Goal: Task Accomplishment & Management: Manage account settings

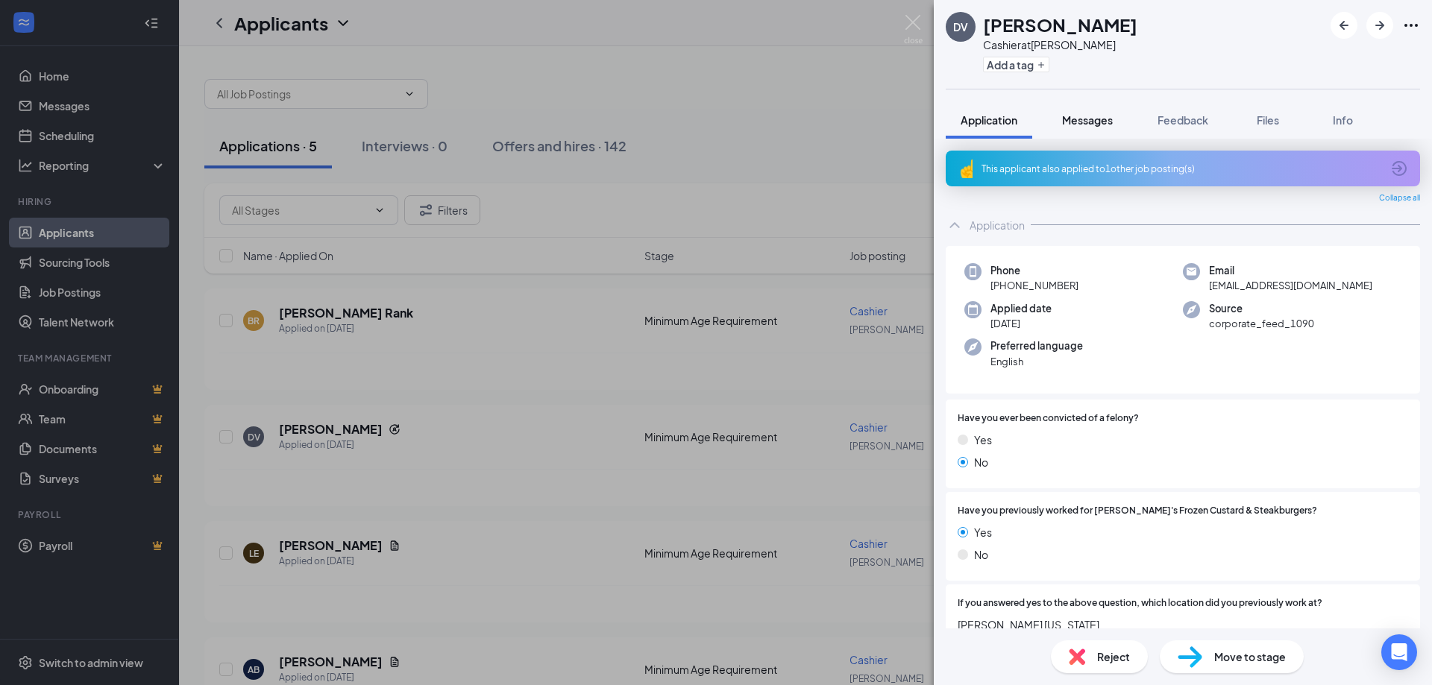
click at [1091, 113] on div "Messages" at bounding box center [1087, 120] width 51 height 15
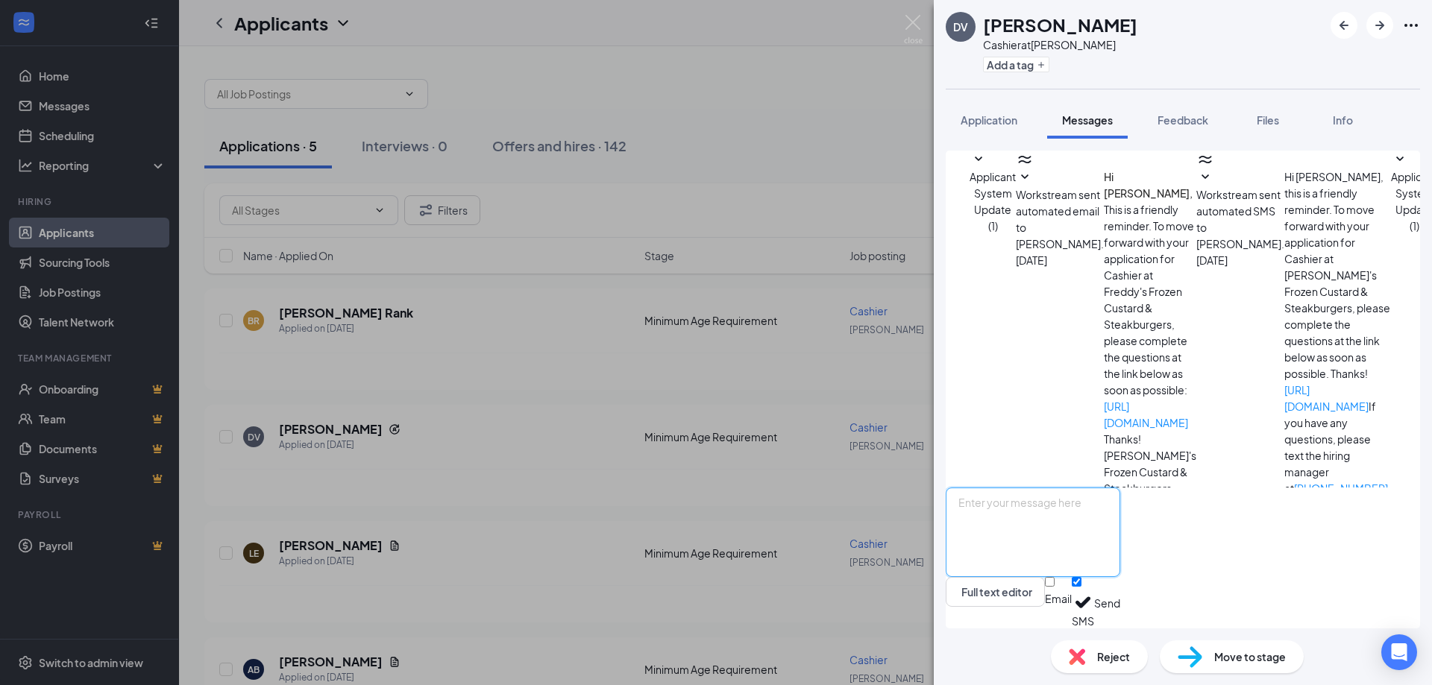
drag, startPoint x: 1035, startPoint y: 497, endPoint x: 1043, endPoint y: 491, distance: 9.1
click at [1037, 497] on textarea at bounding box center [1033, 532] width 174 height 89
type textarea "Hey [PERSON_NAME]! just come in and talk to [PERSON_NAME] about your availabili…"
click at [1054, 587] on input "Email" at bounding box center [1050, 582] width 10 height 10
checkbox input "true"
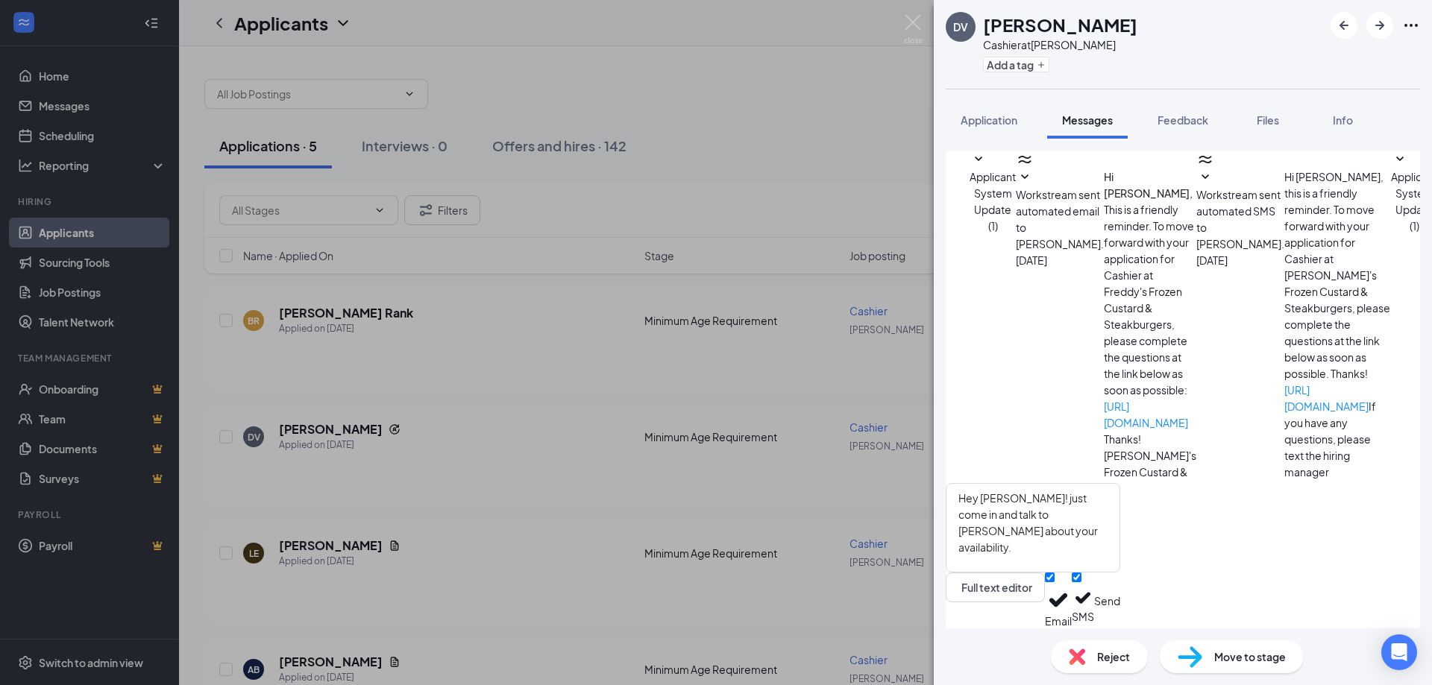
click at [1120, 603] on button "Send" at bounding box center [1107, 601] width 26 height 56
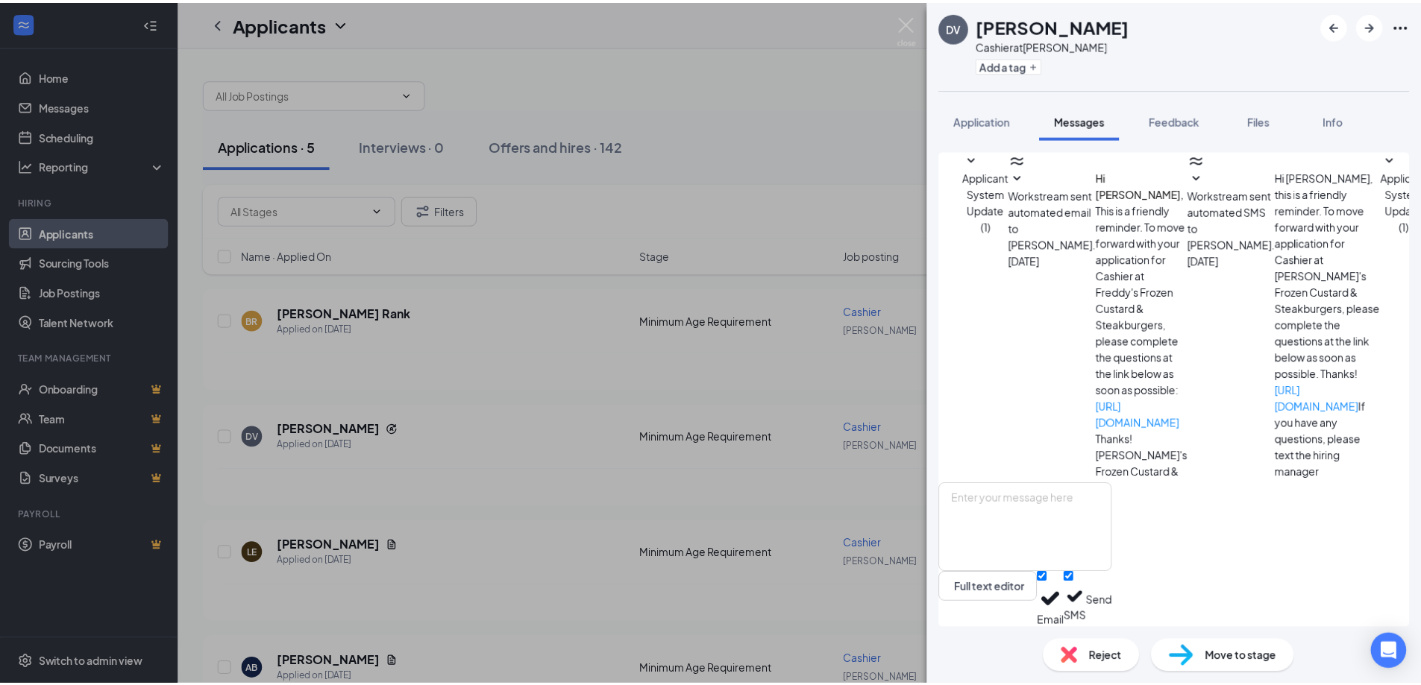
scroll to position [125, 0]
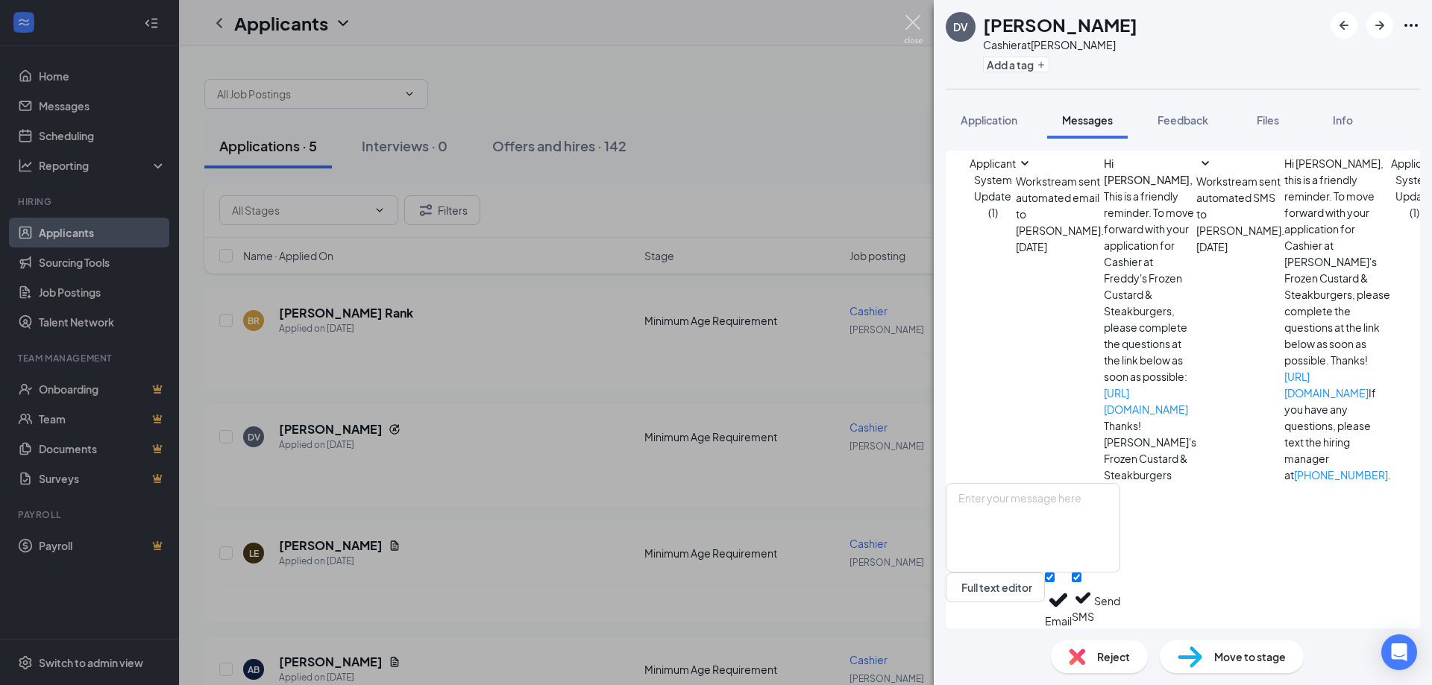
click at [916, 20] on img at bounding box center [913, 29] width 19 height 29
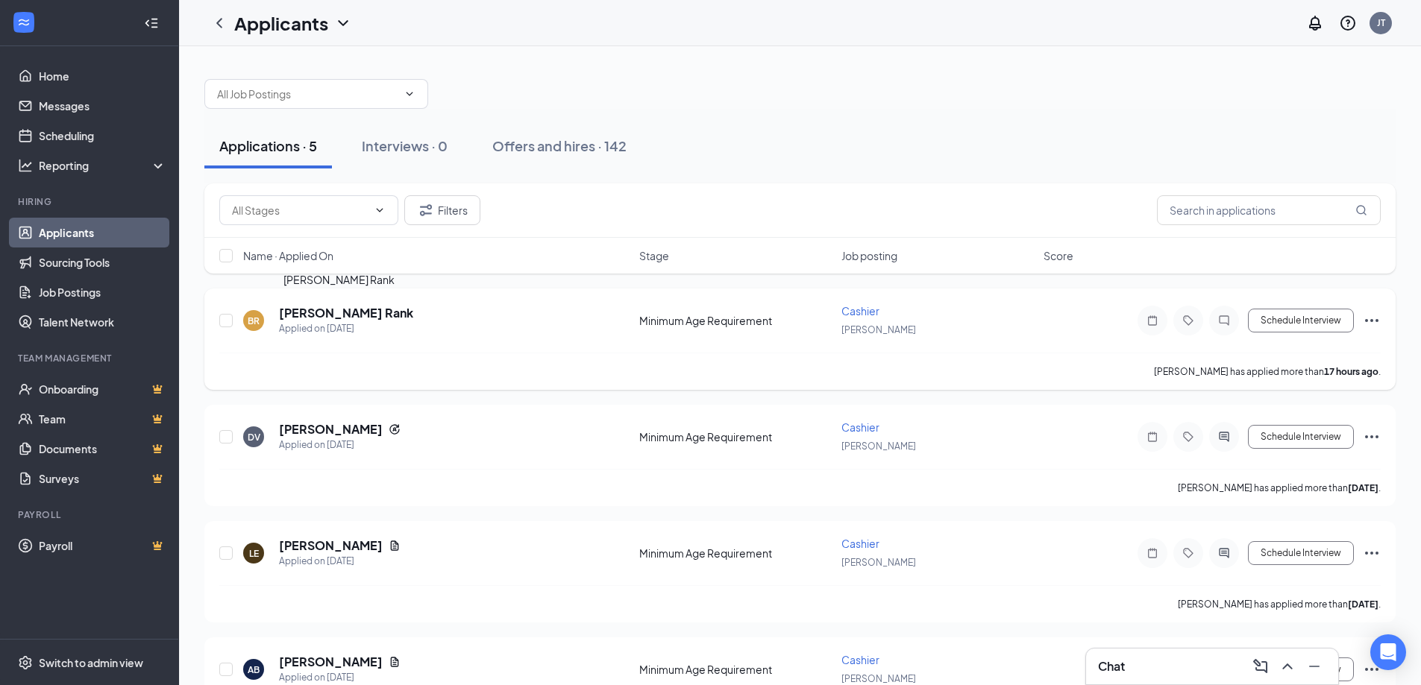
click at [304, 315] on h5 "[PERSON_NAME] Rank" at bounding box center [346, 313] width 134 height 16
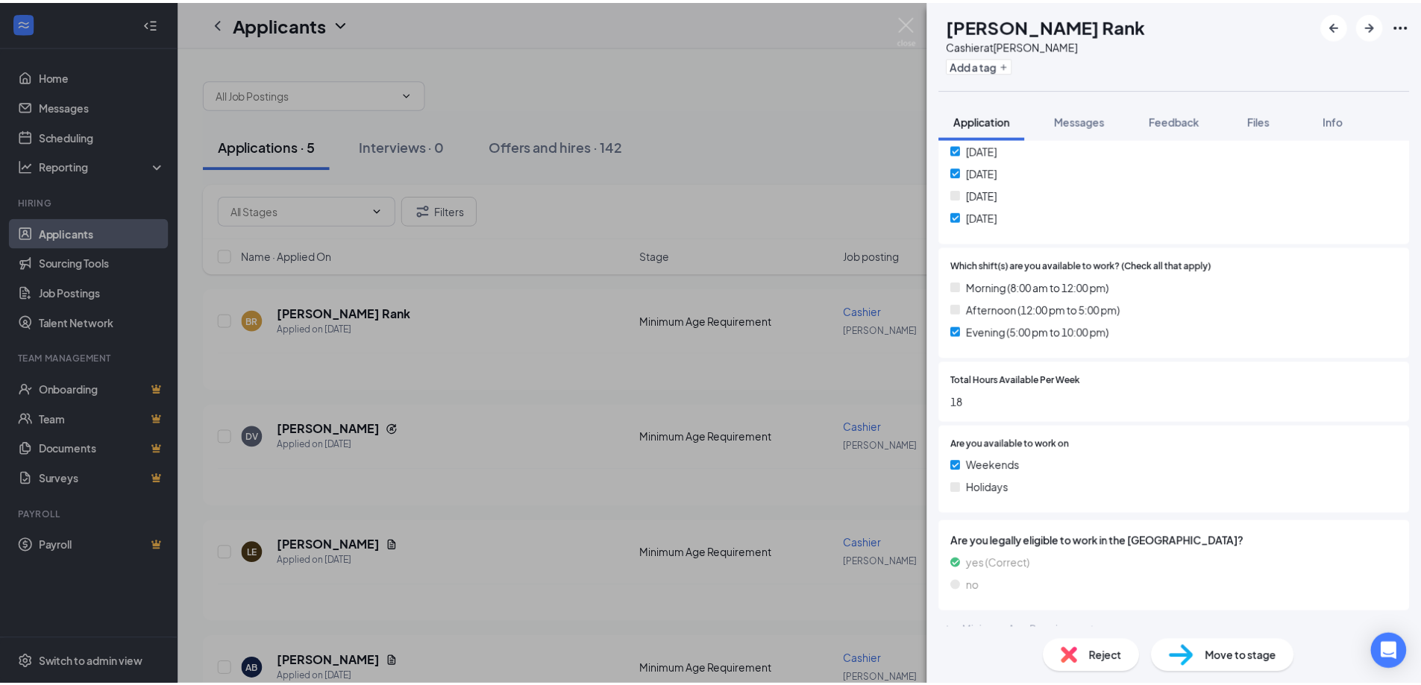
scroll to position [696, 0]
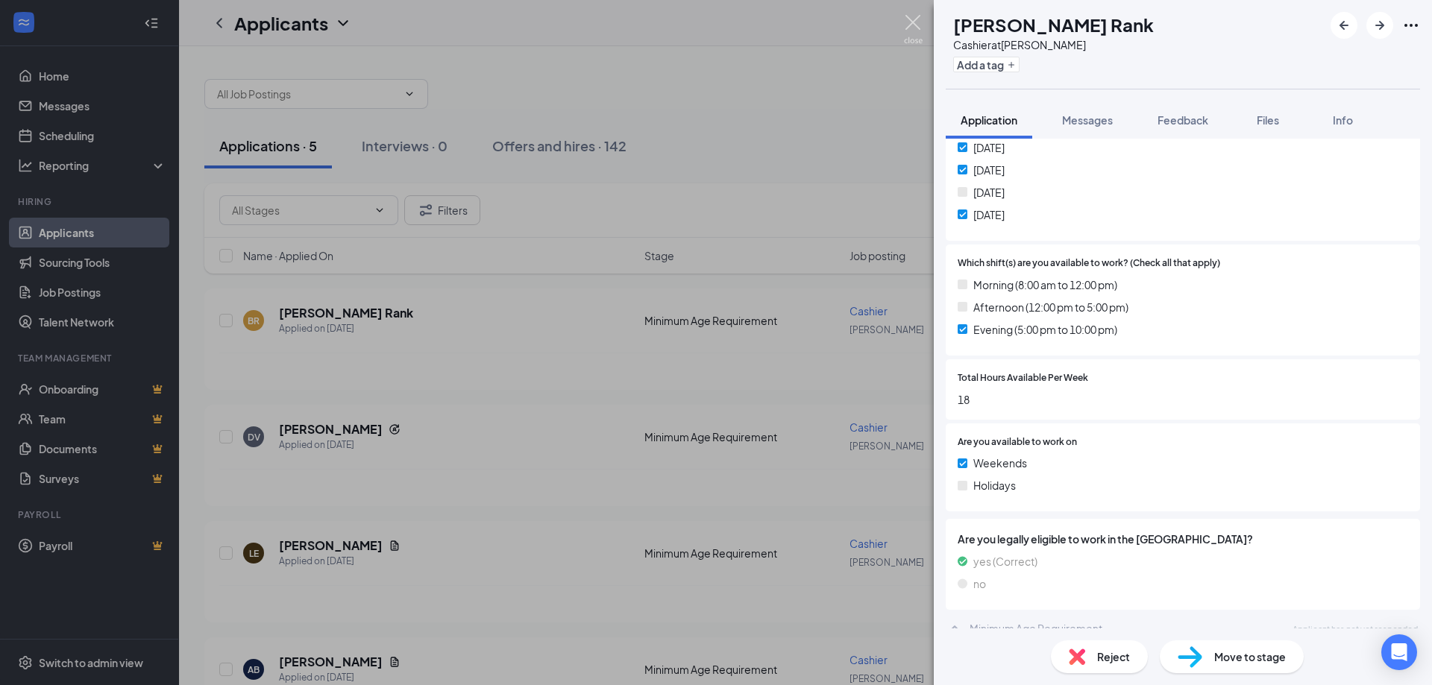
drag, startPoint x: 913, startPoint y: 28, endPoint x: 916, endPoint y: 142, distance: 113.4
click at [913, 27] on img at bounding box center [913, 29] width 19 height 29
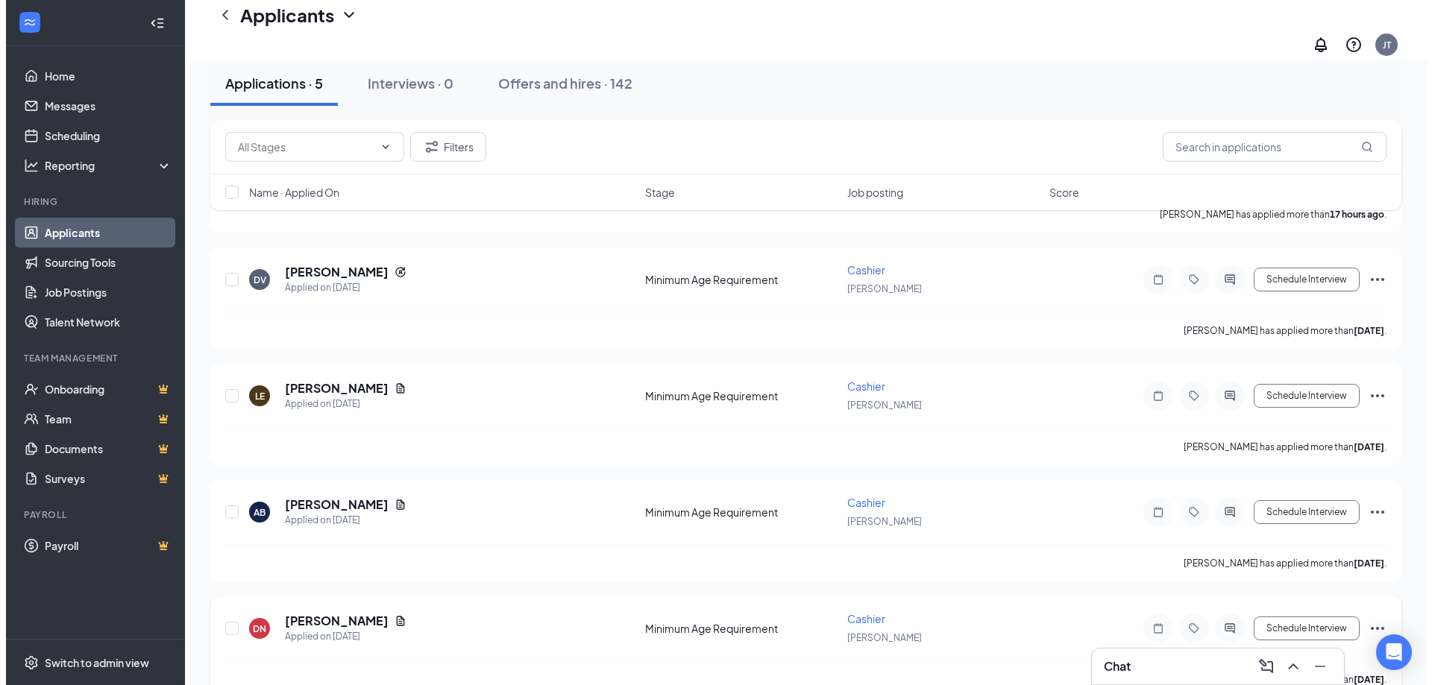
scroll to position [188, 0]
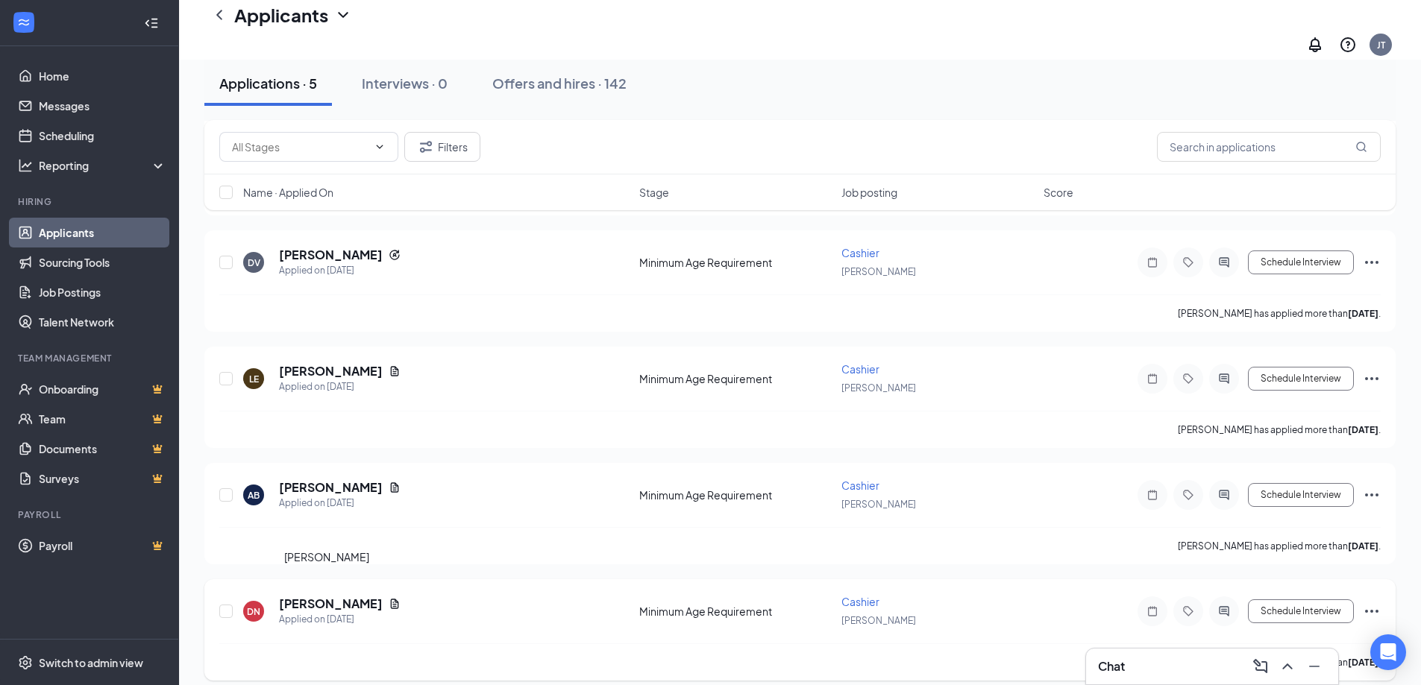
click at [318, 596] on h5 "[PERSON_NAME]" at bounding box center [331, 604] width 104 height 16
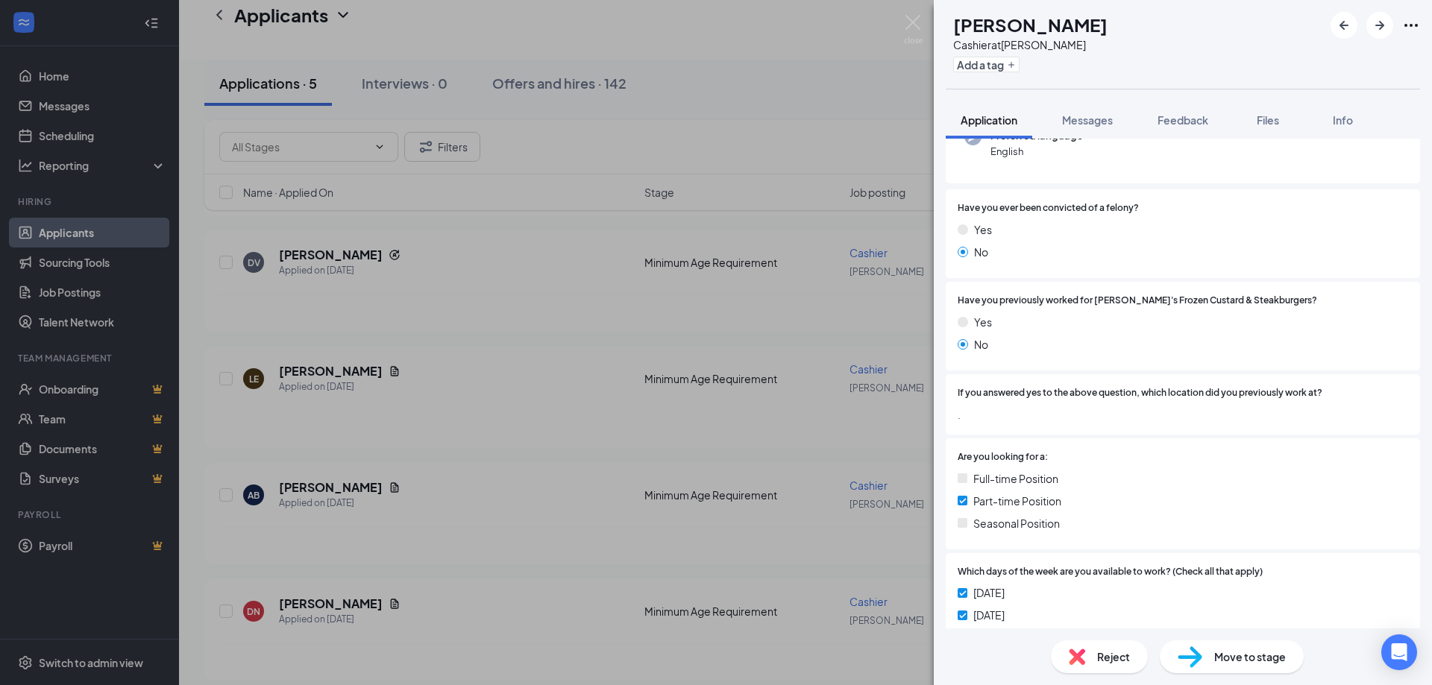
scroll to position [224, 0]
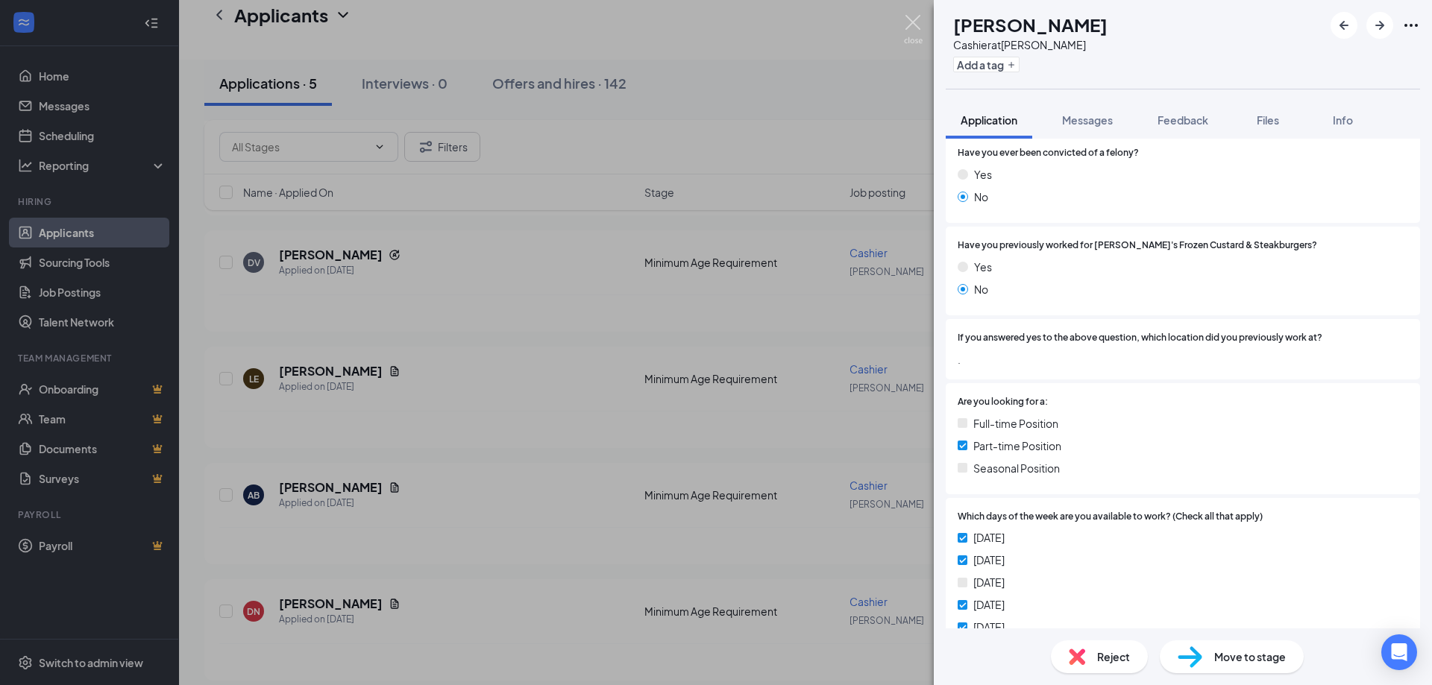
drag, startPoint x: 915, startPoint y: 24, endPoint x: 938, endPoint y: 51, distance: 36.0
click at [915, 22] on img at bounding box center [913, 29] width 19 height 29
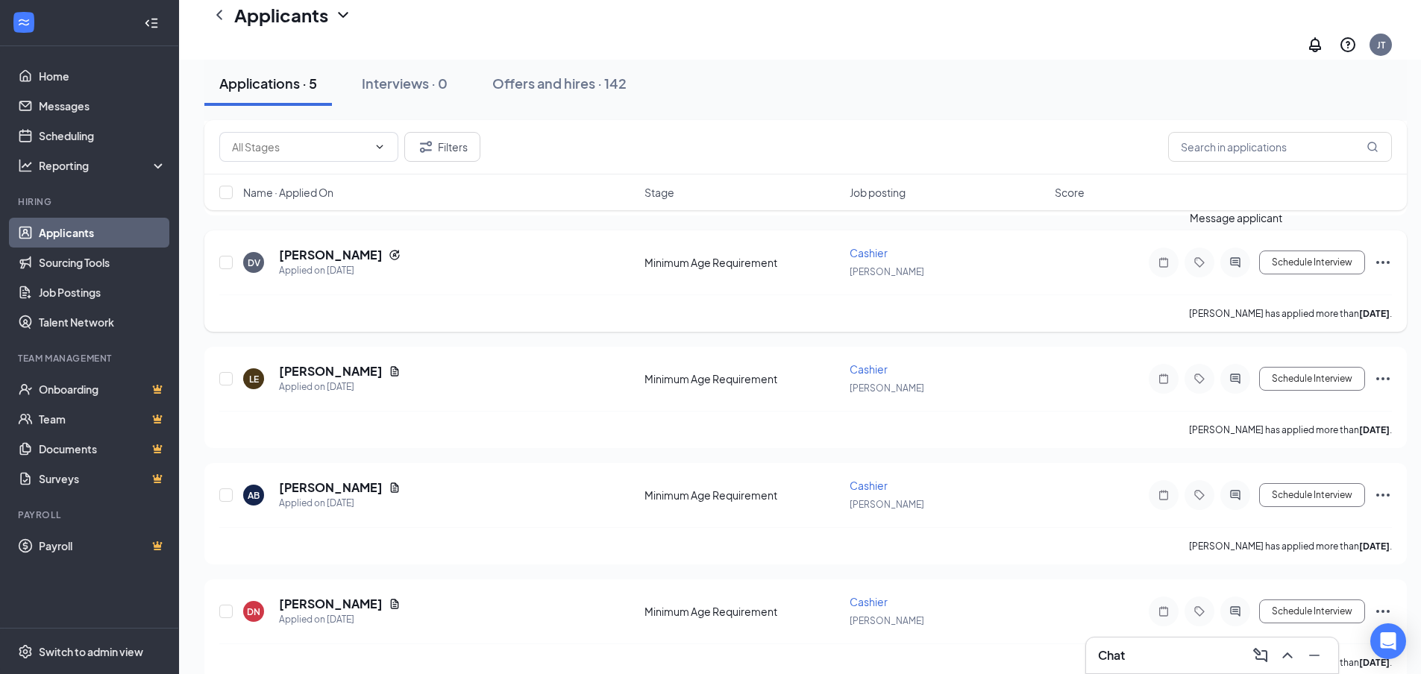
click at [1234, 257] on icon "ActiveChat" at bounding box center [1235, 262] width 10 height 10
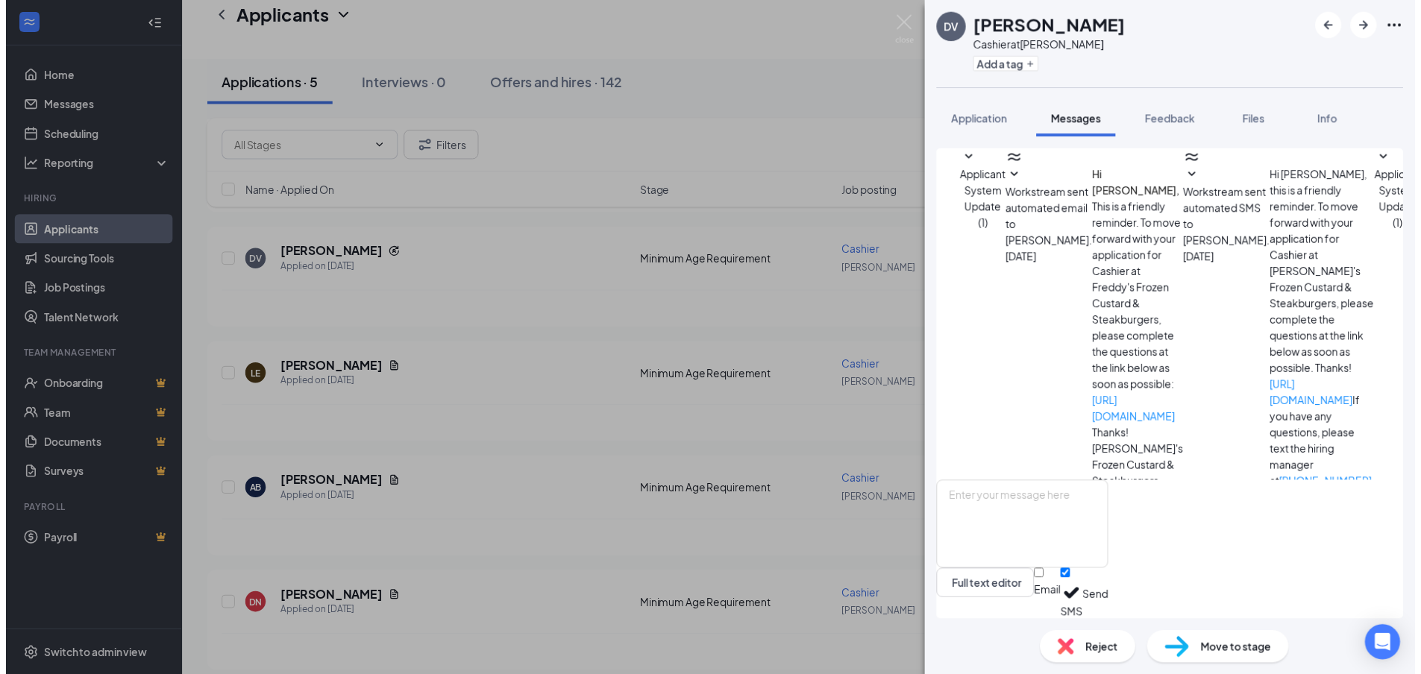
scroll to position [125, 0]
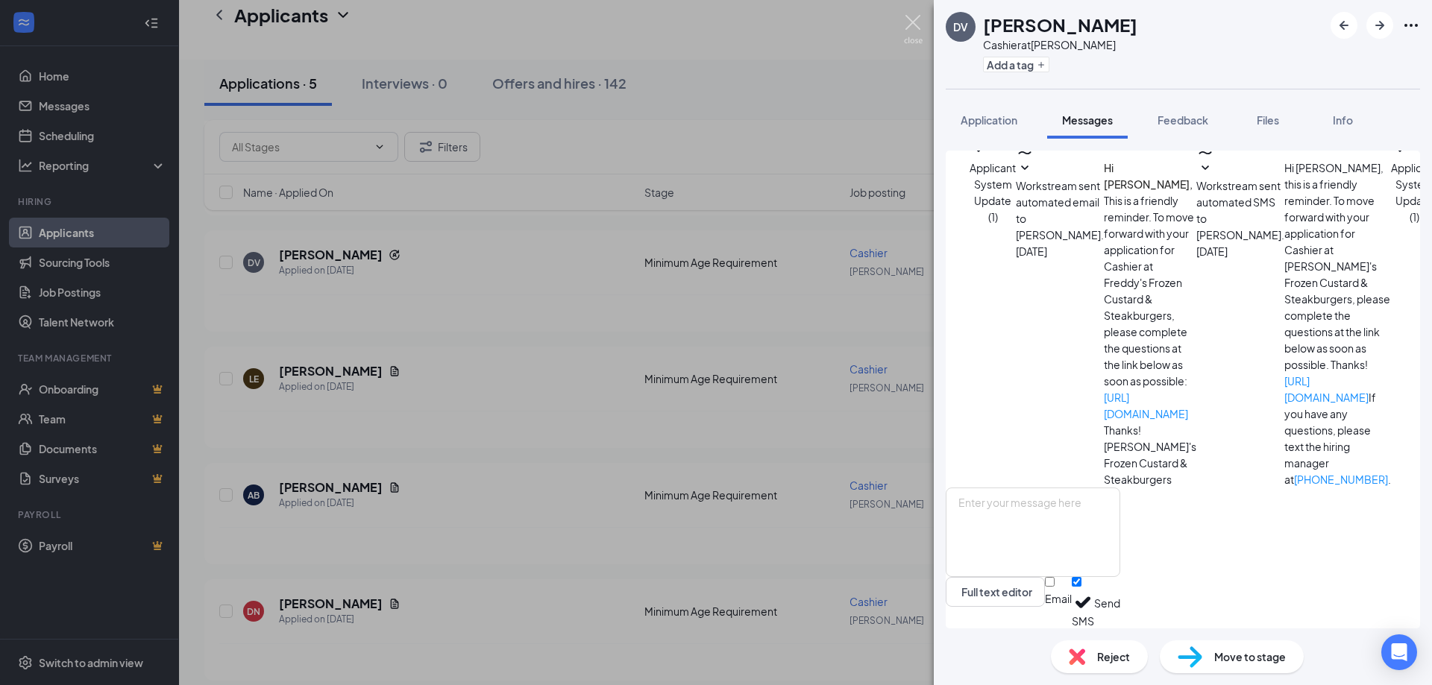
click at [916, 18] on img at bounding box center [913, 29] width 19 height 29
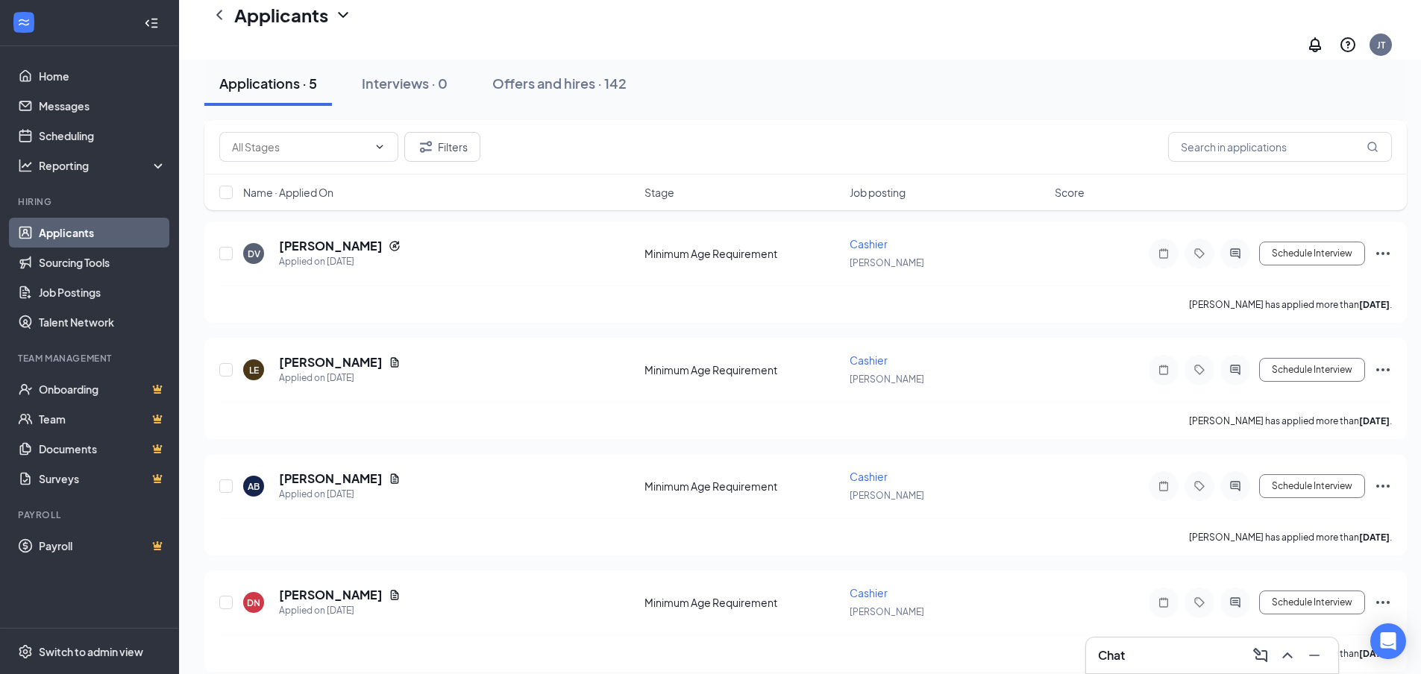
scroll to position [199, 0]
drag, startPoint x: 1239, startPoint y: 585, endPoint x: 1242, endPoint y: 594, distance: 8.7
click at [1239, 595] on icon "ActiveChat" at bounding box center [1235, 600] width 10 height 10
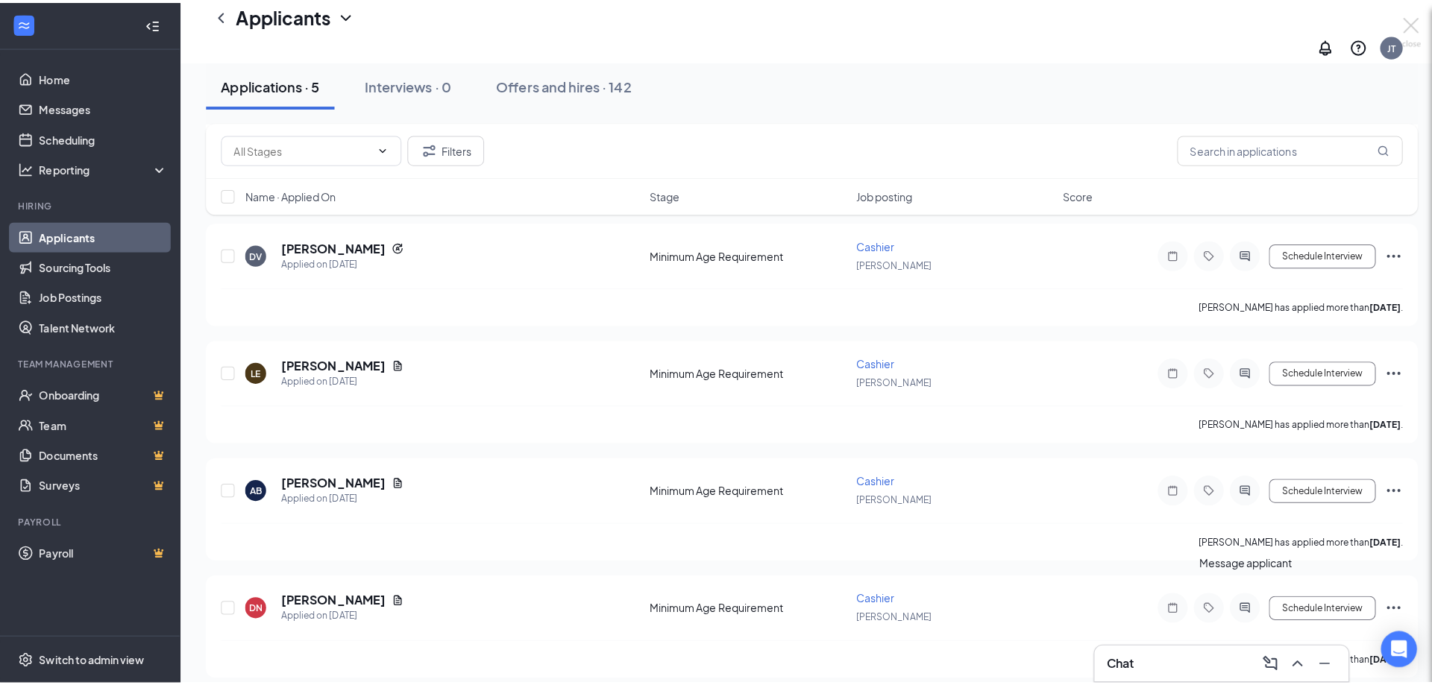
scroll to position [188, 0]
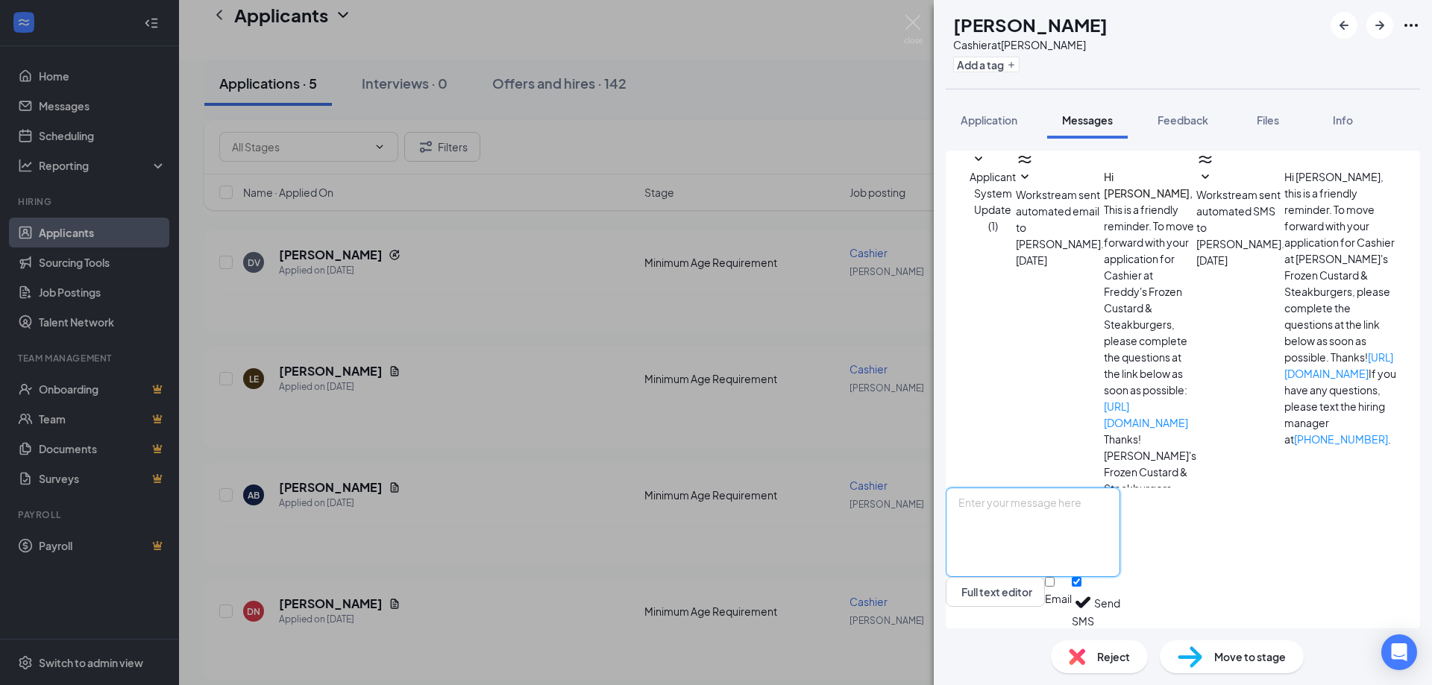
click at [1093, 538] on textarea at bounding box center [1033, 532] width 174 height 89
type textarea "g"
type textarea "Good morning [PERSON_NAME]. sadly we are all filled up at the moment. Thank you."
click at [1054, 587] on input "Email" at bounding box center [1050, 582] width 10 height 10
checkbox input "true"
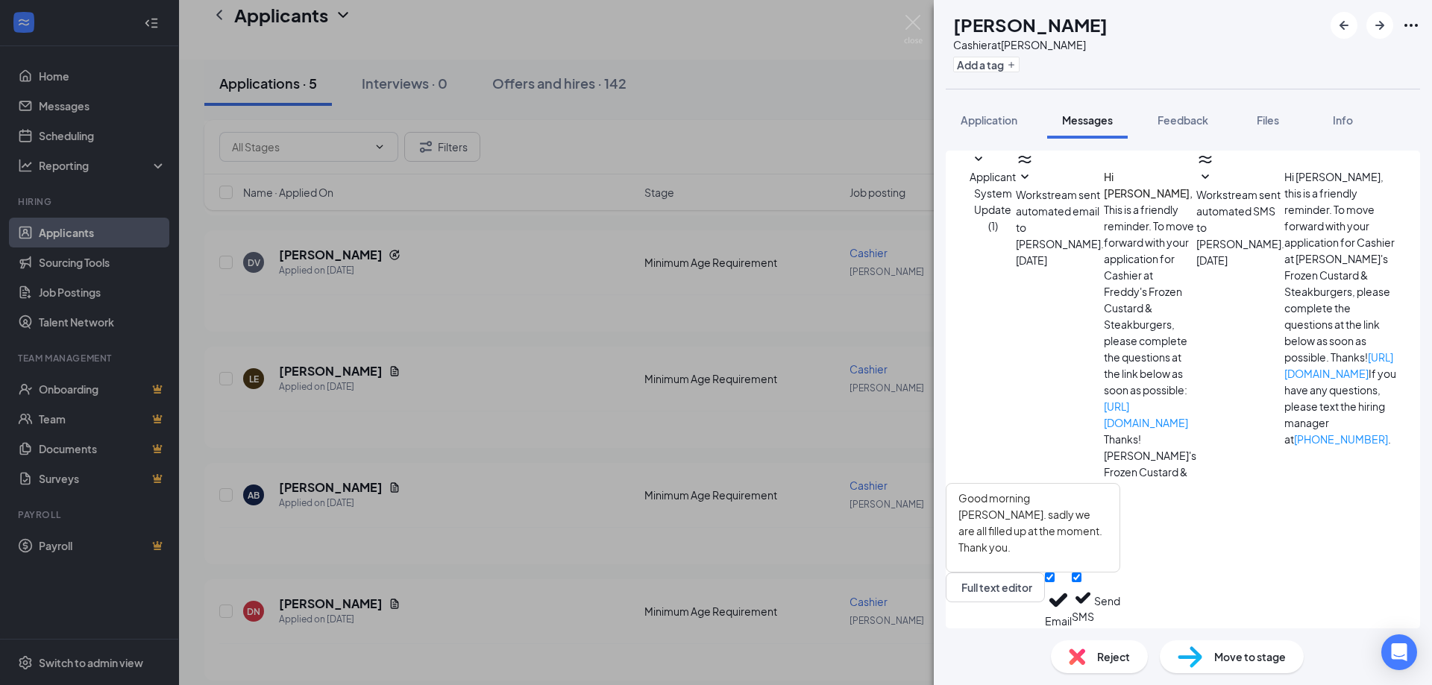
drag, startPoint x: 1400, startPoint y: 614, endPoint x: 1388, endPoint y: 614, distance: 12.7
click at [1120, 614] on div "Good morning [PERSON_NAME]. sadly we are all filled up at the moment. Thank you…" at bounding box center [1033, 555] width 174 height 145
click at [1120, 609] on button "Send" at bounding box center [1107, 601] width 26 height 56
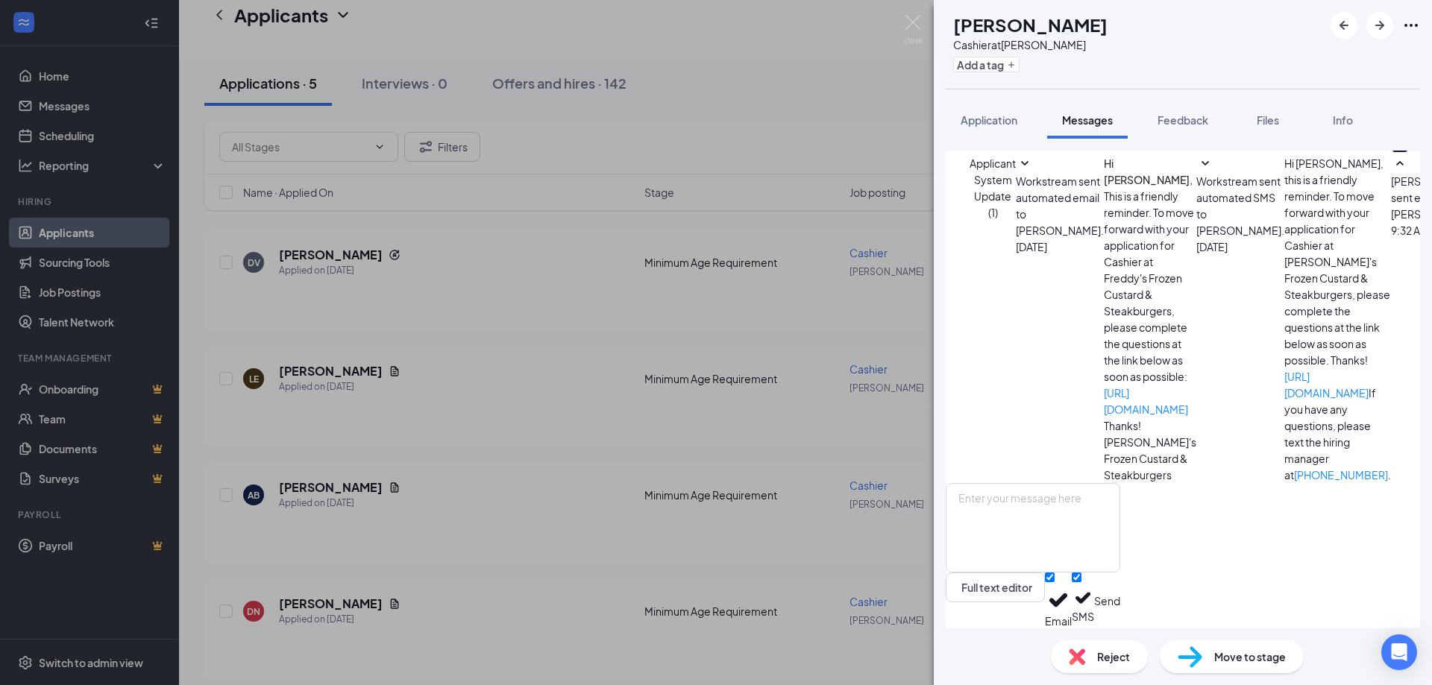
scroll to position [82, 0]
click at [915, 16] on img at bounding box center [913, 29] width 19 height 29
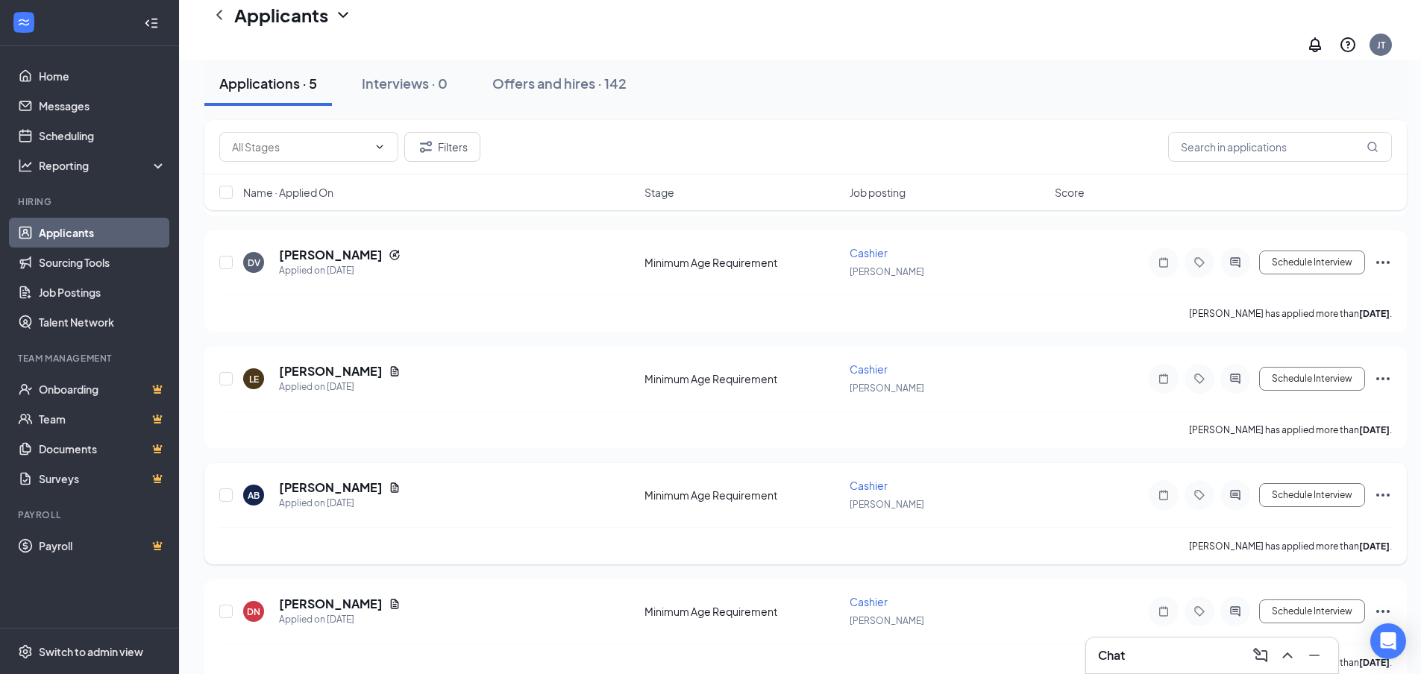
click at [315, 478] on div "AB [PERSON_NAME] Applied on [DATE] Minimum Age Requirement [PERSON_NAME] Schedu…" at bounding box center [805, 502] width 1172 height 49
drag, startPoint x: 335, startPoint y: 479, endPoint x: 368, endPoint y: 479, distance: 33.6
click at [336, 480] on h5 "[PERSON_NAME]" at bounding box center [331, 487] width 104 height 16
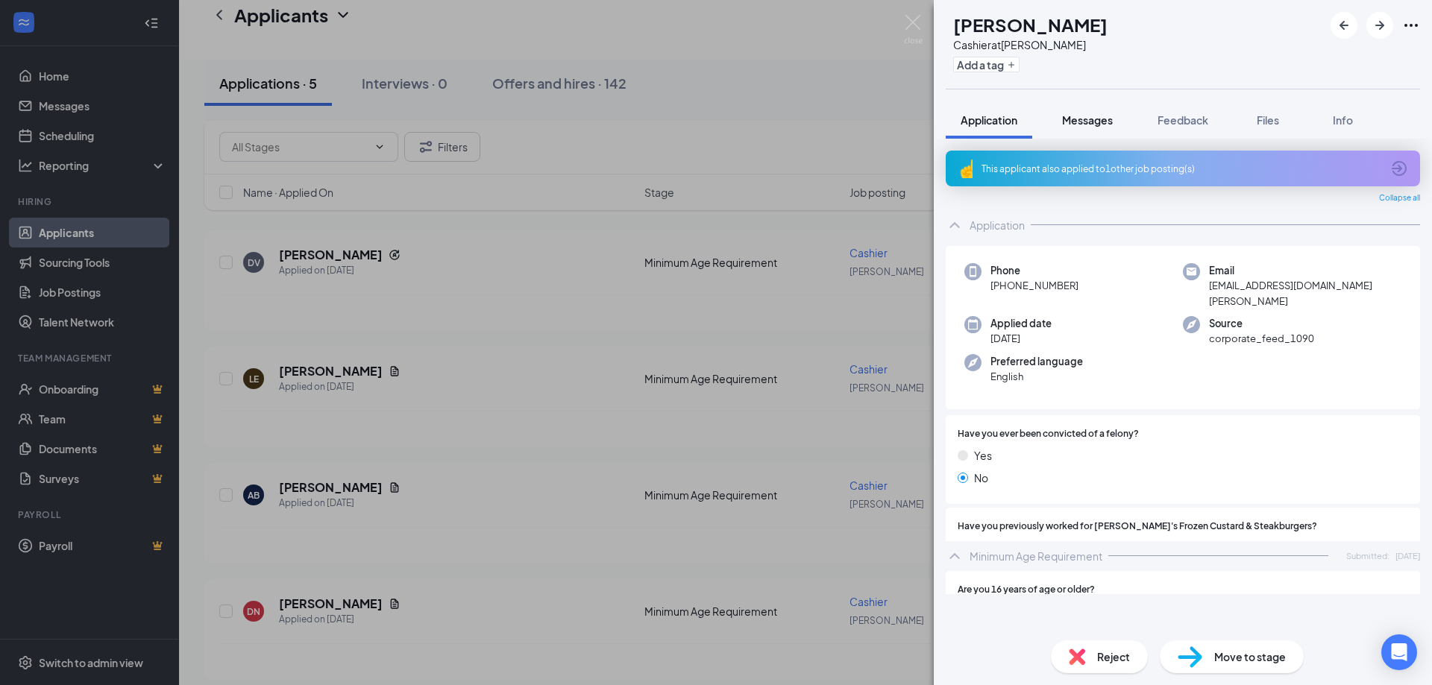
click at [1100, 112] on button "Messages" at bounding box center [1087, 119] width 81 height 37
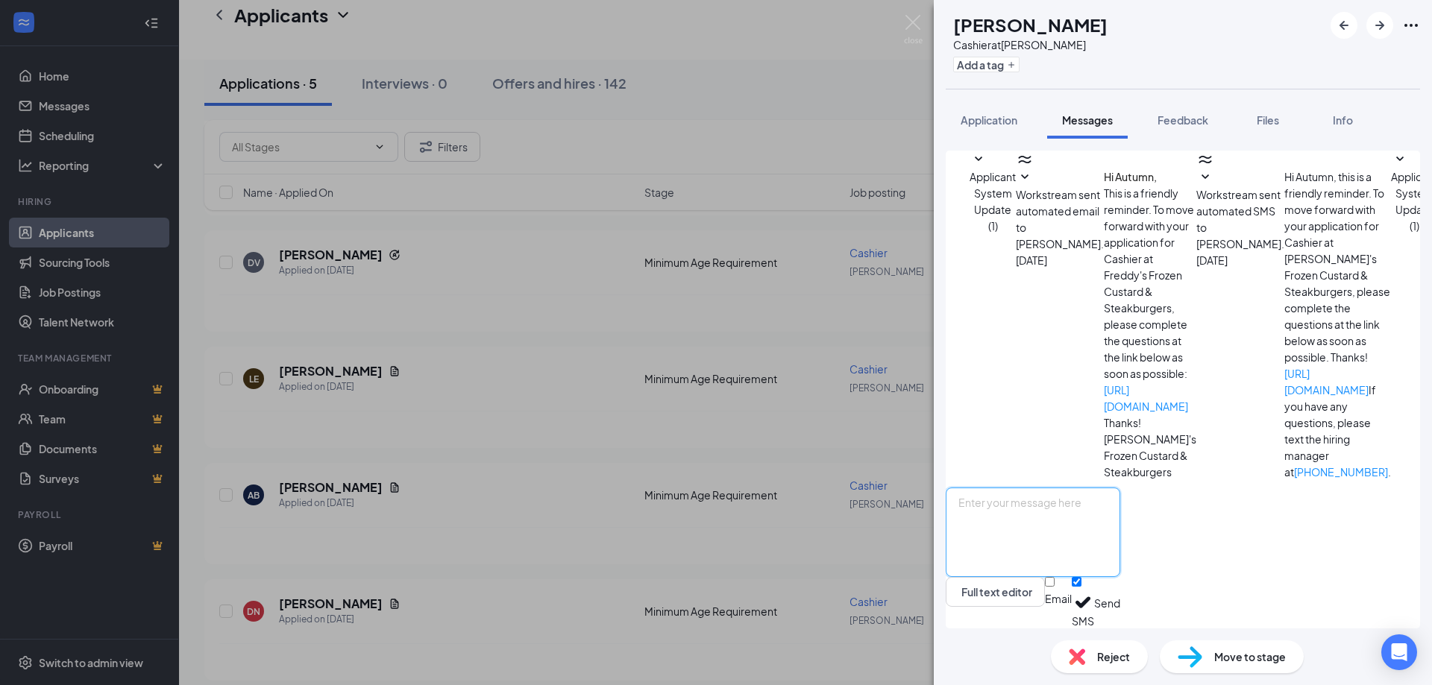
drag, startPoint x: 1060, startPoint y: 505, endPoint x: 1431, endPoint y: 607, distance: 384.4
click at [1061, 505] on textarea at bounding box center [1033, 532] width 174 height 89
type textarea "Good morning Summer. Sadly we are all filled up at the moment. These things cha…"
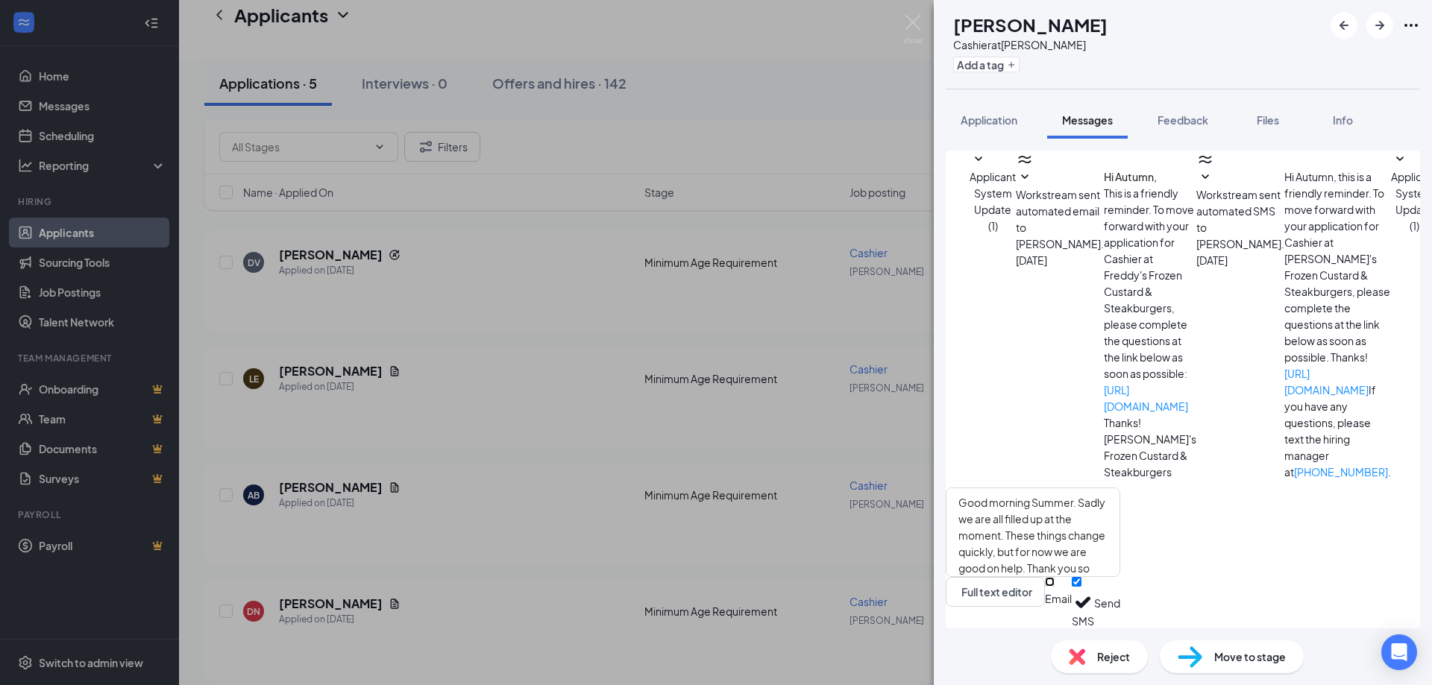
click at [1054, 587] on input "Email" at bounding box center [1050, 582] width 10 height 10
checkbox input "true"
drag, startPoint x: 1363, startPoint y: 597, endPoint x: 1380, endPoint y: 597, distance: 16.4
click at [1120, 598] on button "Send" at bounding box center [1107, 601] width 26 height 56
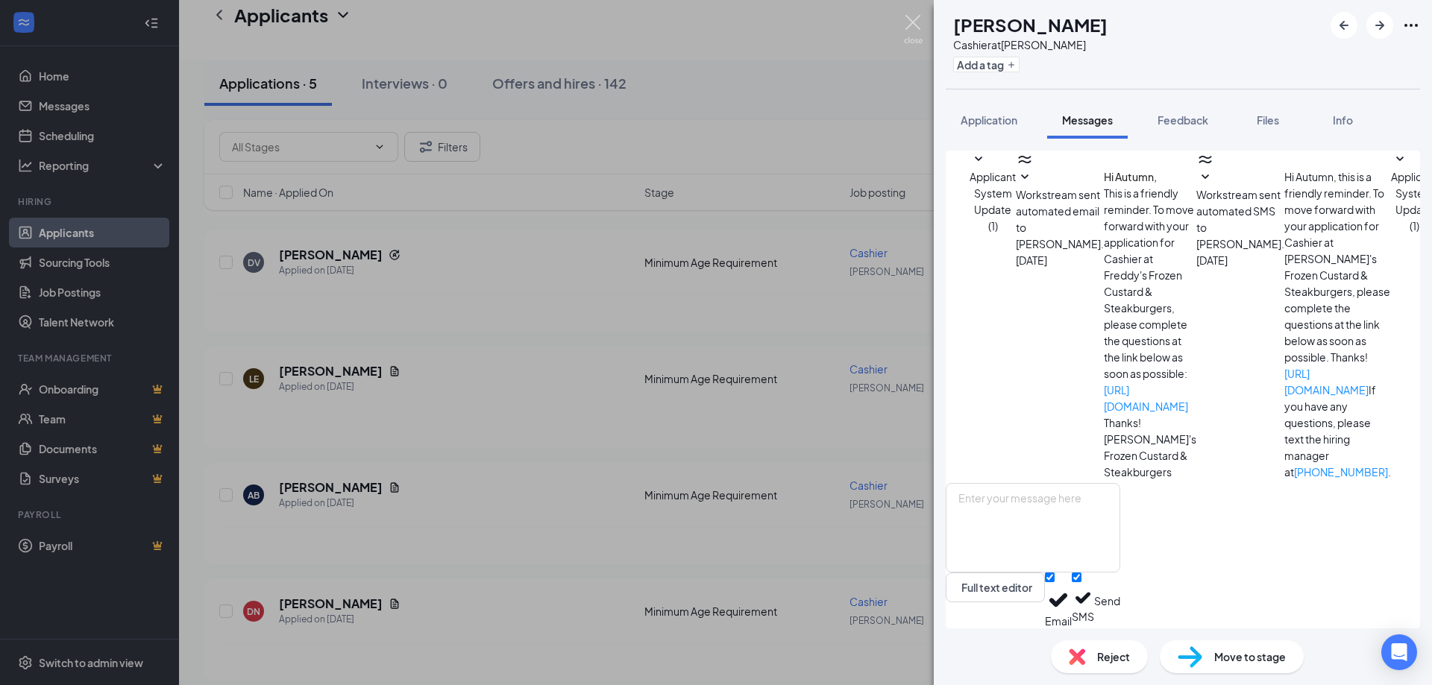
click at [915, 24] on img at bounding box center [913, 29] width 19 height 29
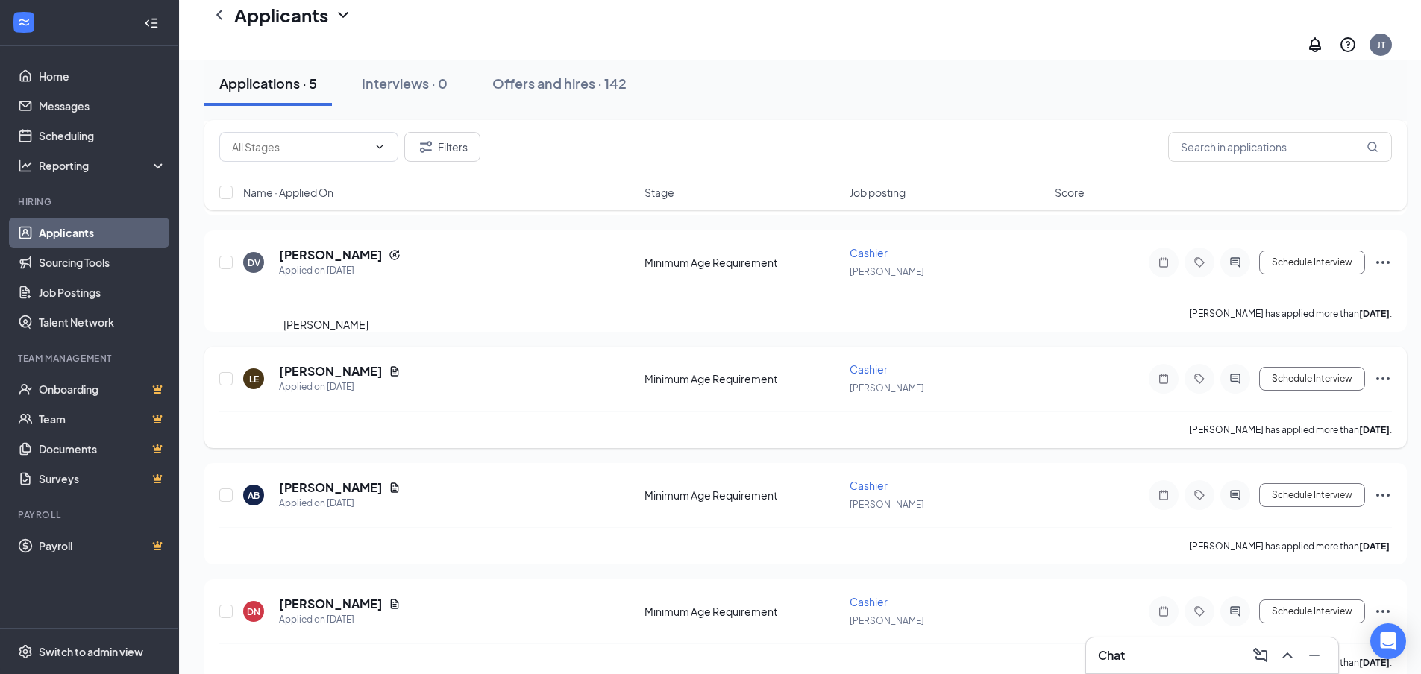
click at [323, 363] on h5 "[PERSON_NAME]" at bounding box center [331, 371] width 104 height 16
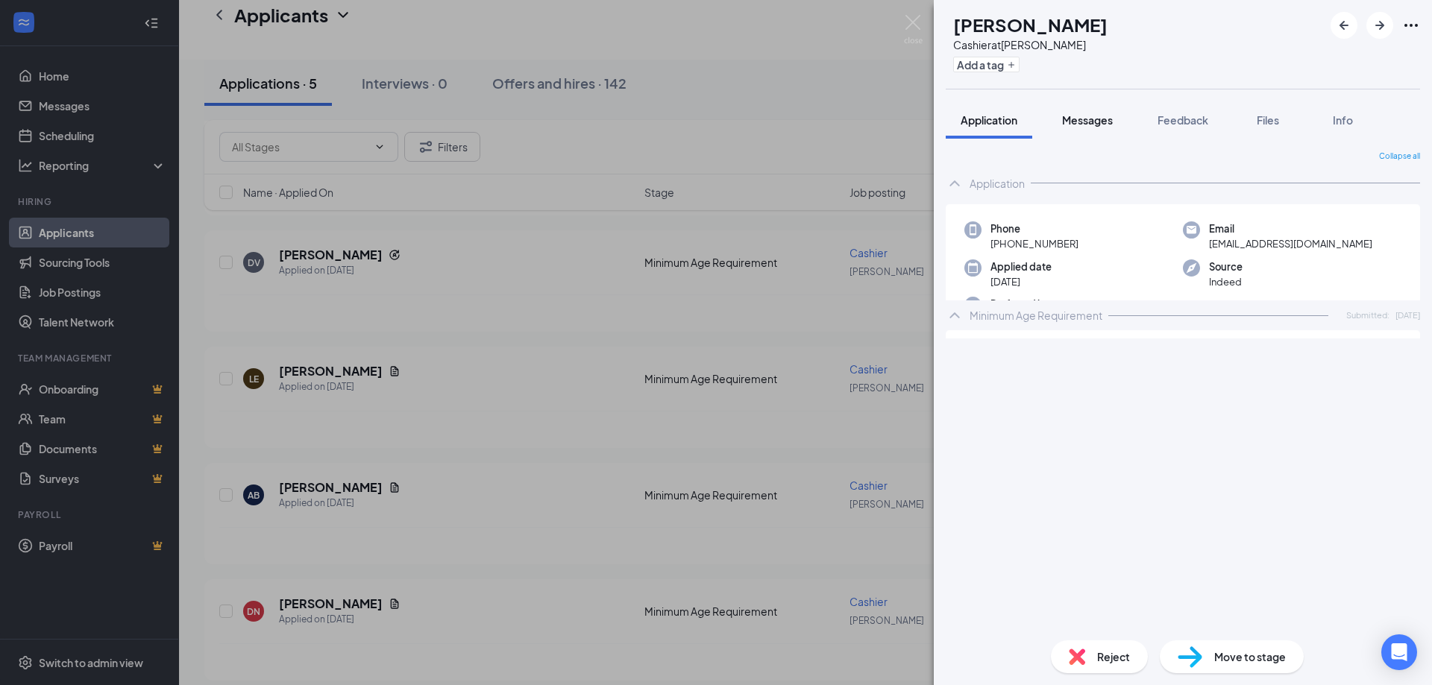
click at [1097, 116] on span "Messages" at bounding box center [1087, 119] width 51 height 13
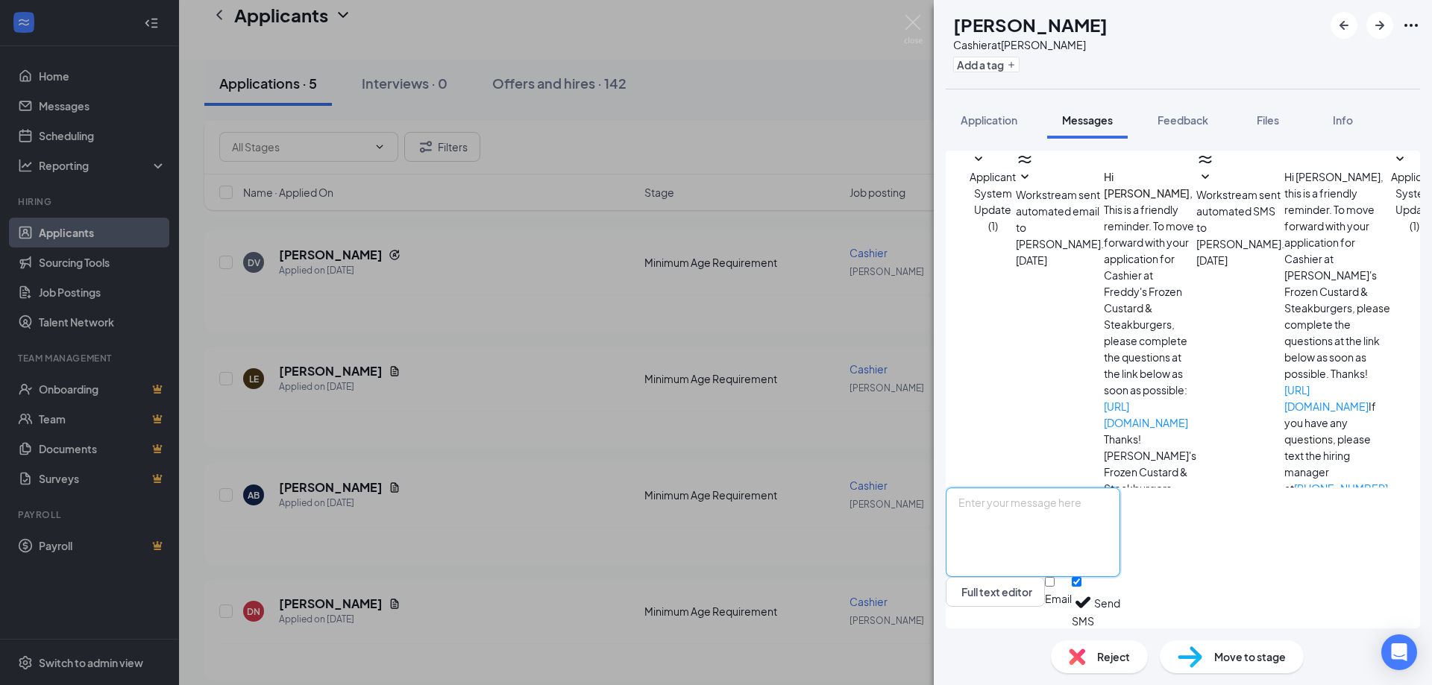
click at [1034, 506] on textarea at bounding box center [1033, 532] width 174 height 89
type textarea "g"
type textarea "Good morning [PERSON_NAME]. We are all filled up at the moment, but these thing…"
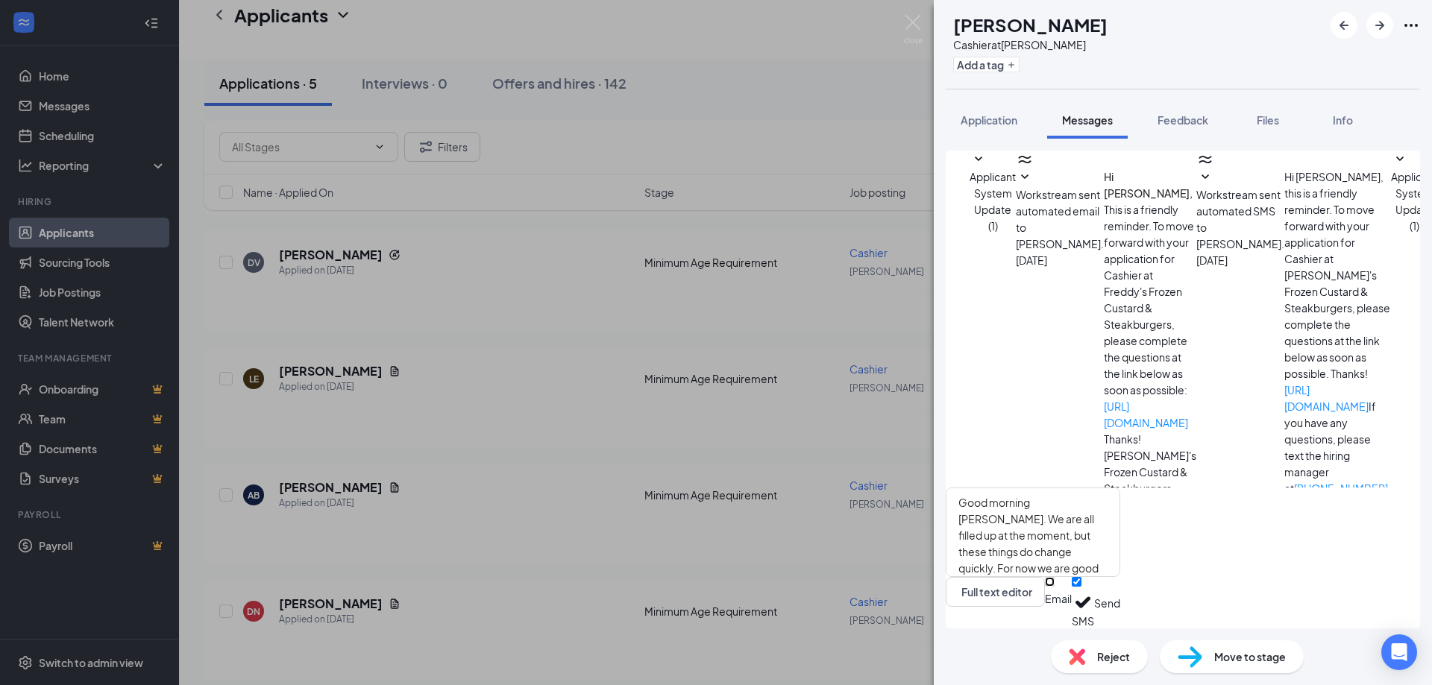
click at [1054, 587] on input "Email" at bounding box center [1050, 582] width 10 height 10
checkbox input "true"
click at [1120, 604] on button "Send" at bounding box center [1107, 601] width 26 height 56
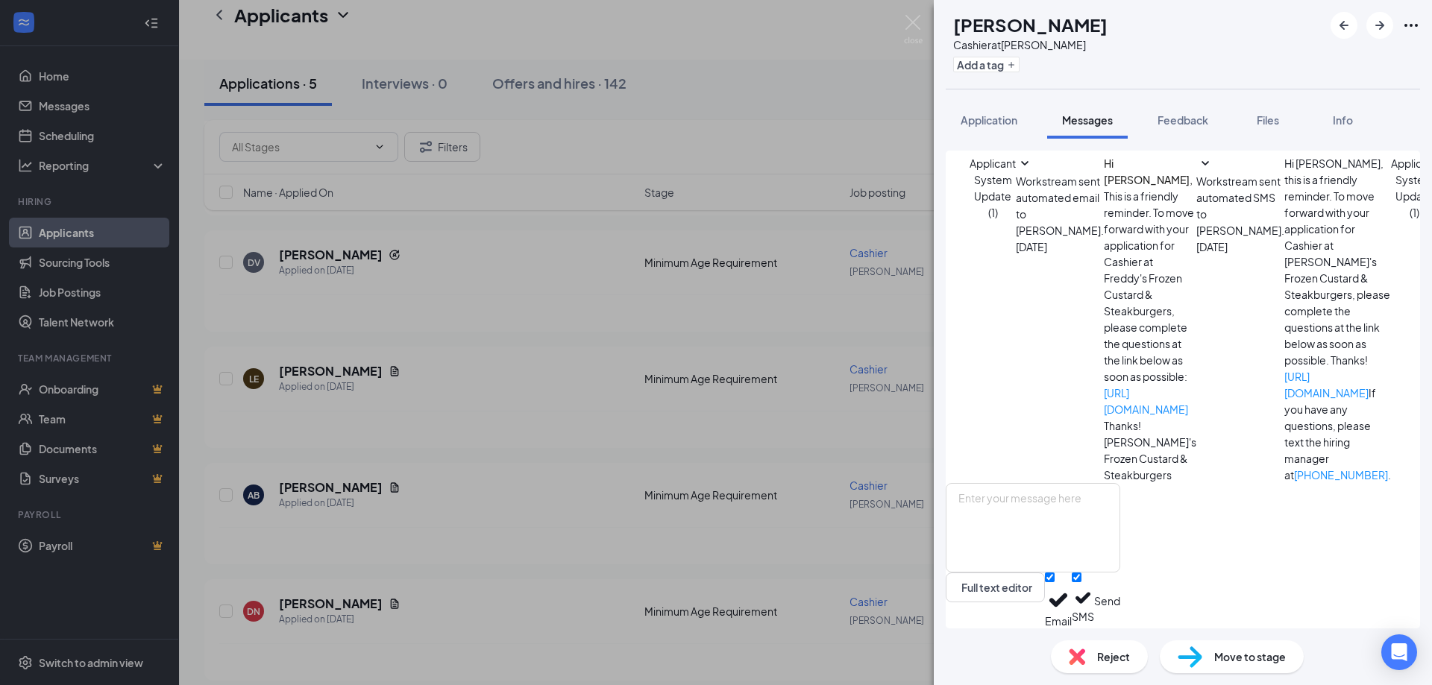
scroll to position [128, 0]
click at [906, 25] on img at bounding box center [913, 29] width 19 height 29
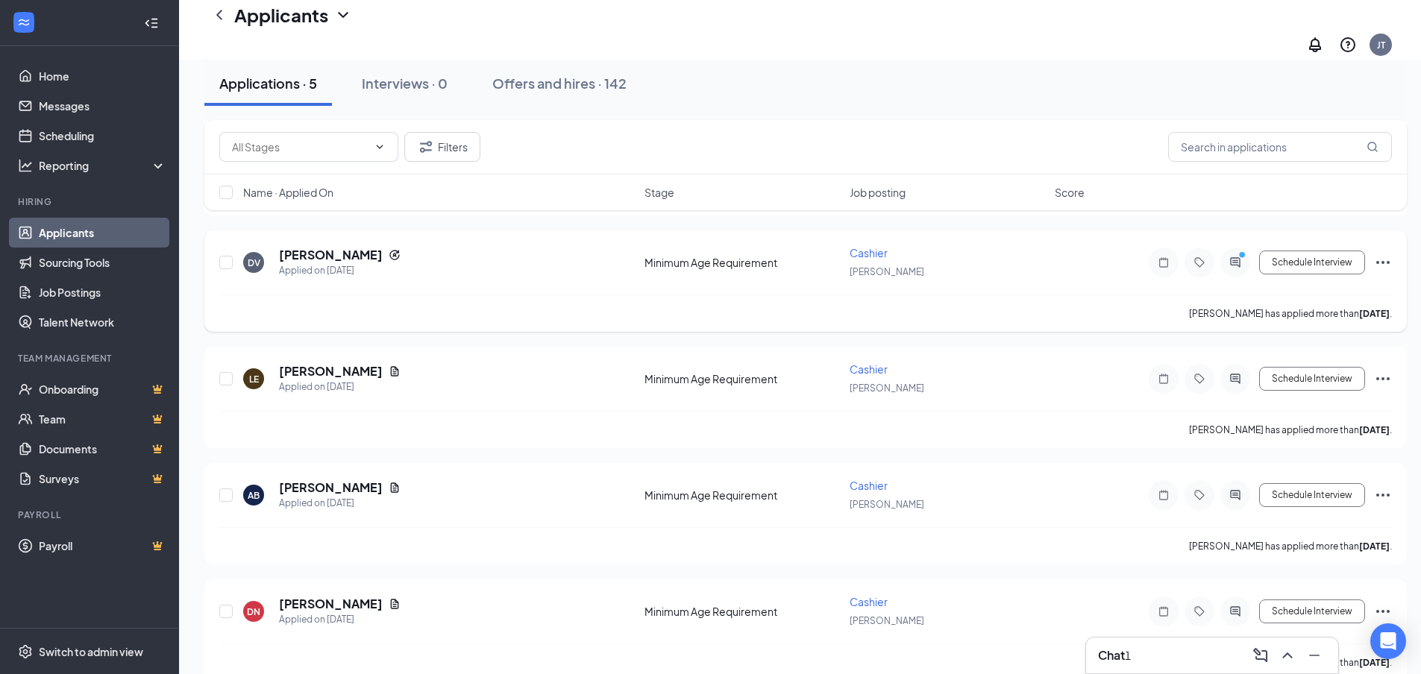
click at [1227, 259] on div at bounding box center [1235, 263] width 30 height 30
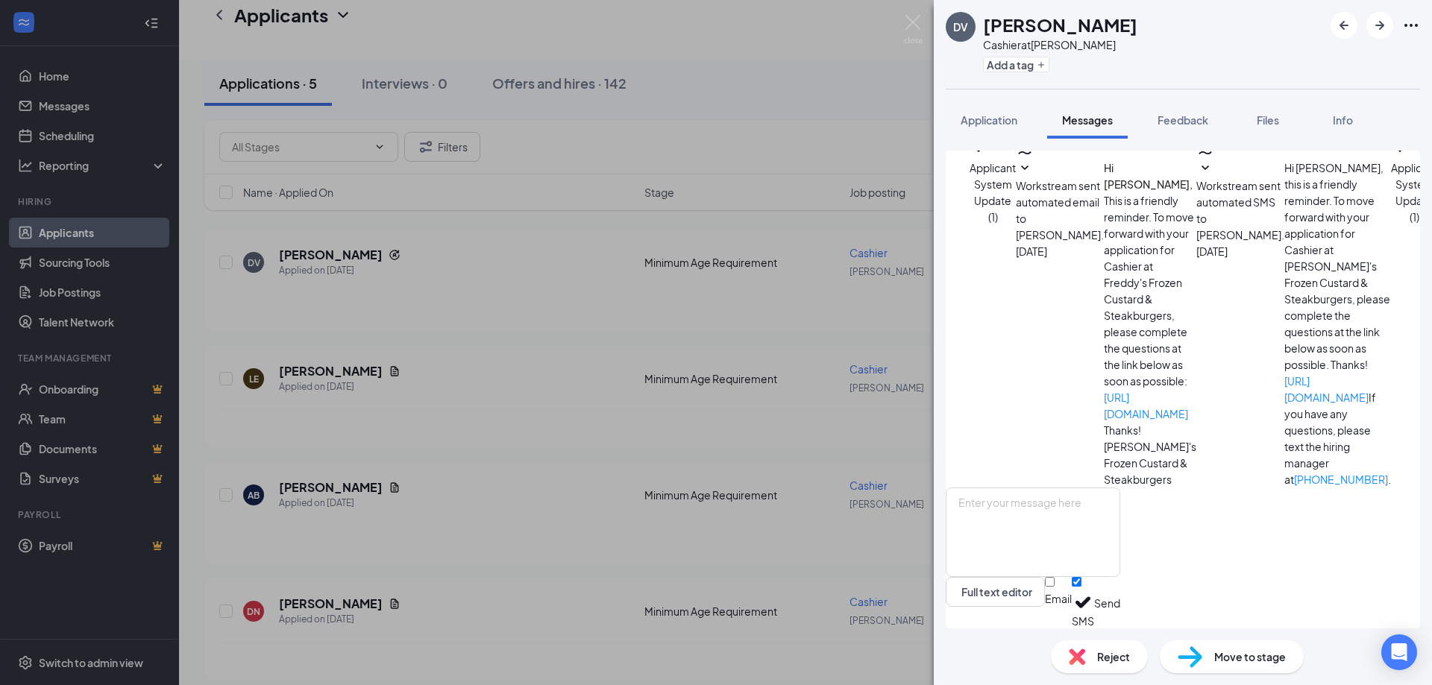
scroll to position [206, 0]
click at [1120, 523] on textarea at bounding box center [1033, 532] width 174 height 89
type textarea "A"
type textarea "Any time after the lunch rush should be fine."
drag, startPoint x: 1216, startPoint y: 600, endPoint x: 1270, endPoint y: 597, distance: 54.5
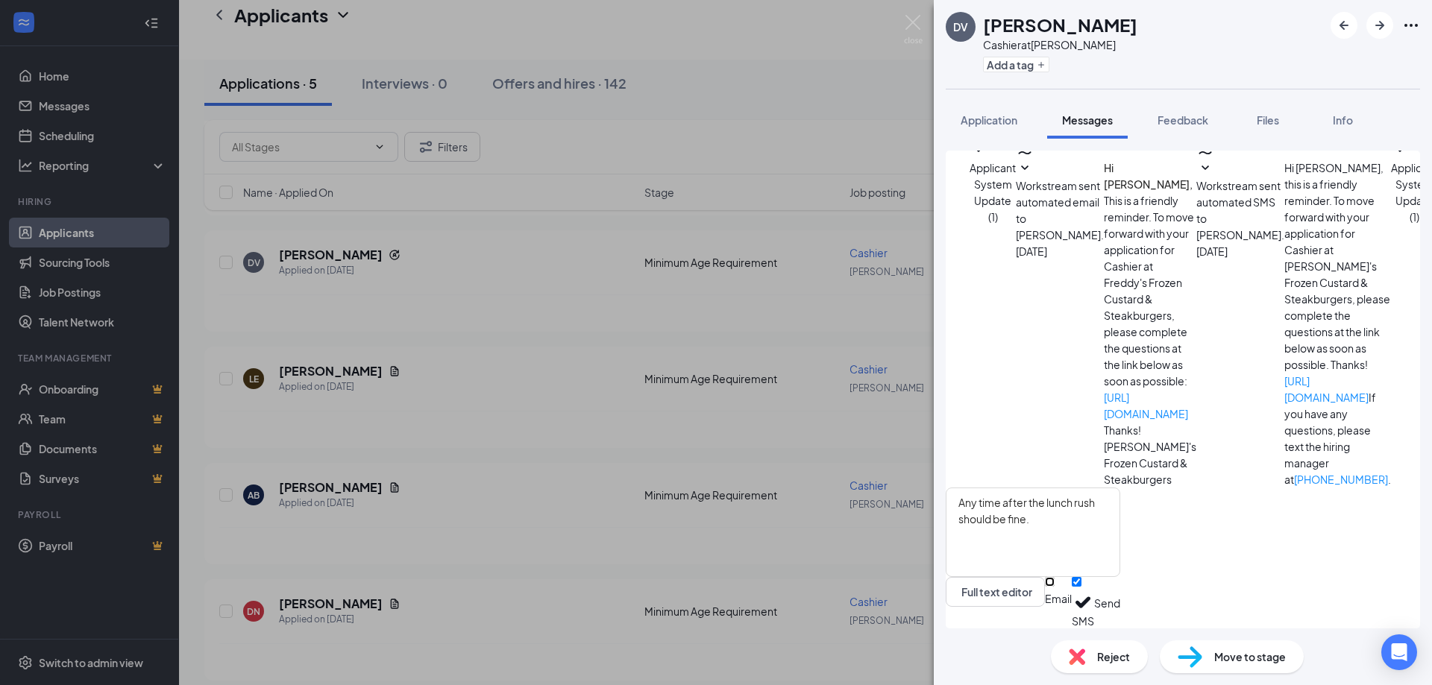
click at [1054, 587] on input "Email" at bounding box center [1050, 582] width 10 height 10
checkbox input "true"
click at [1120, 603] on button "Send" at bounding box center [1107, 601] width 26 height 56
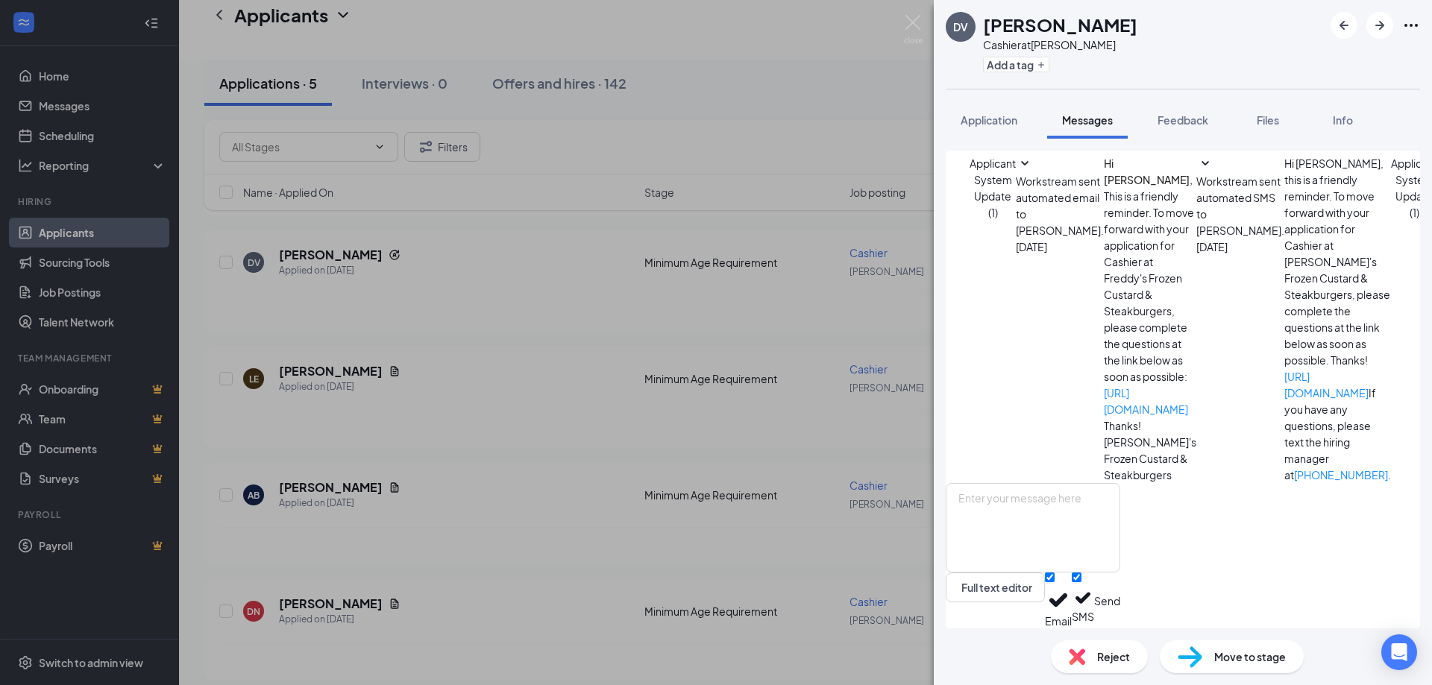
scroll to position [397, 0]
click at [919, 32] on img at bounding box center [913, 29] width 19 height 29
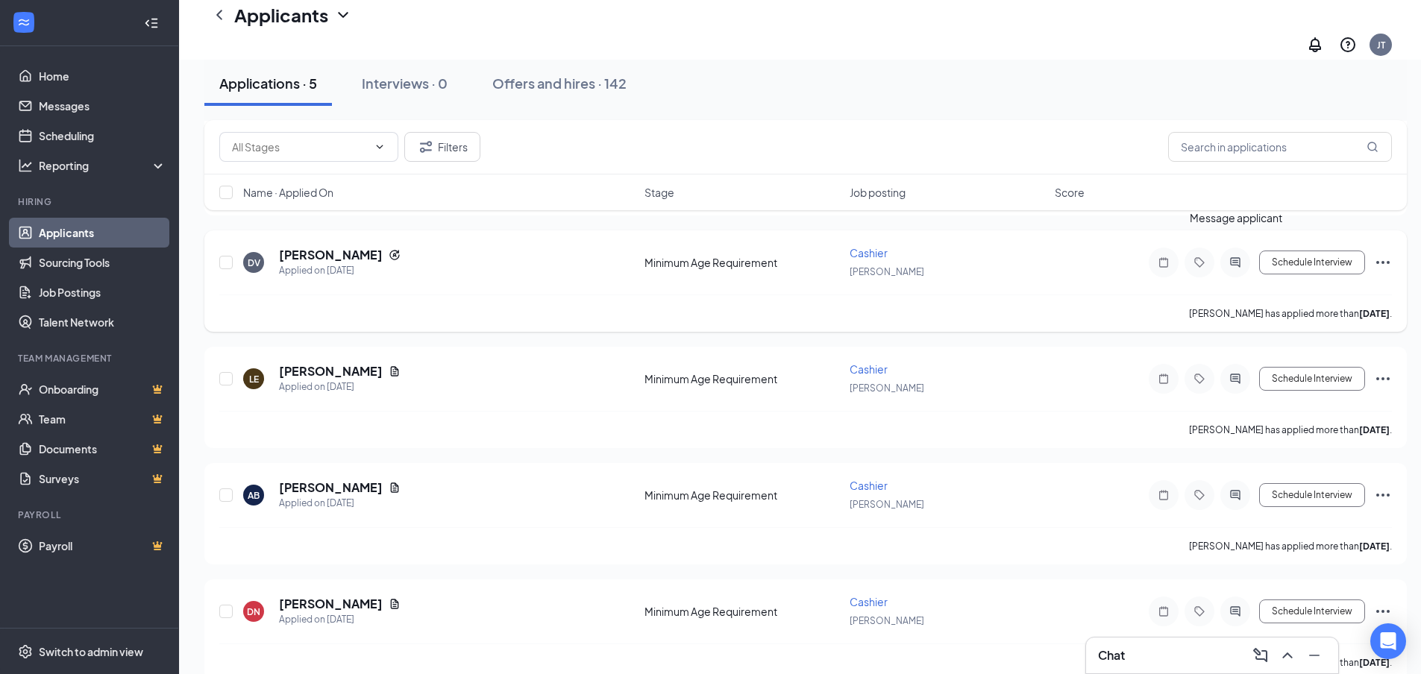
click at [1234, 257] on icon "ActiveChat" at bounding box center [1235, 263] width 18 height 12
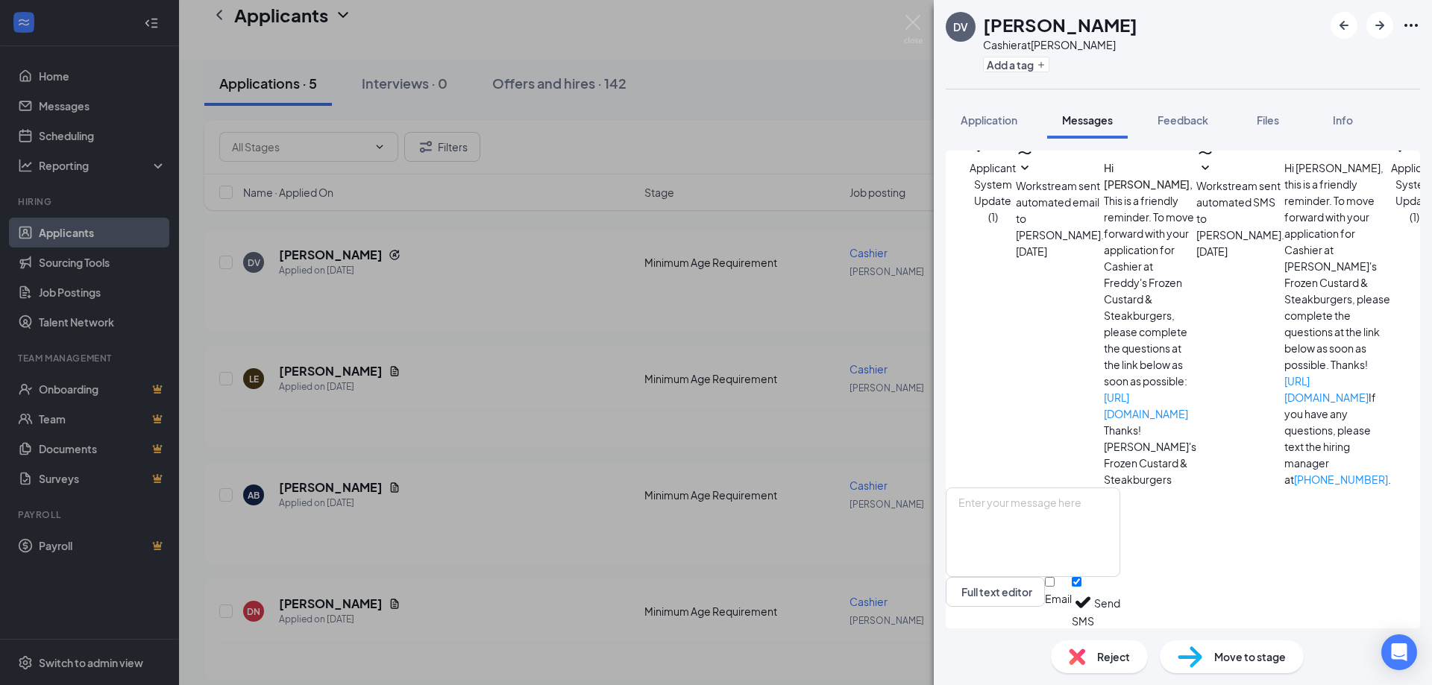
scroll to position [397, 0]
click at [1066, 536] on textarea at bounding box center [1033, 532] width 174 height 89
type textarea "You dont need this... I am going to "reject" it but your rehired just come see …"
drag, startPoint x: 1217, startPoint y: 601, endPoint x: 1343, endPoint y: 623, distance: 128.0
click at [1054, 587] on input "Email" at bounding box center [1050, 582] width 10 height 10
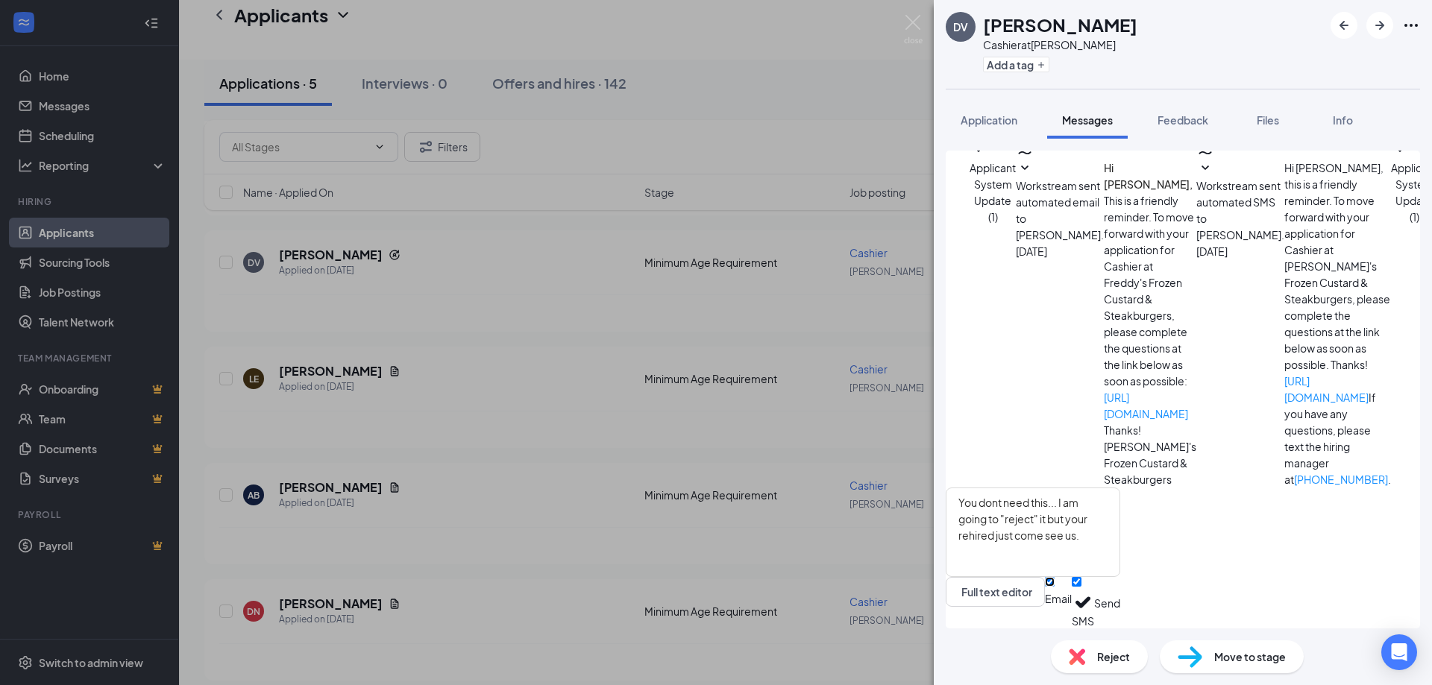
checkbox input "true"
click at [1120, 614] on div "You dont need this... I am going to "reject" it but your rehired just come see …" at bounding box center [1033, 555] width 174 height 145
click at [1120, 603] on button "Send" at bounding box center [1107, 601] width 26 height 56
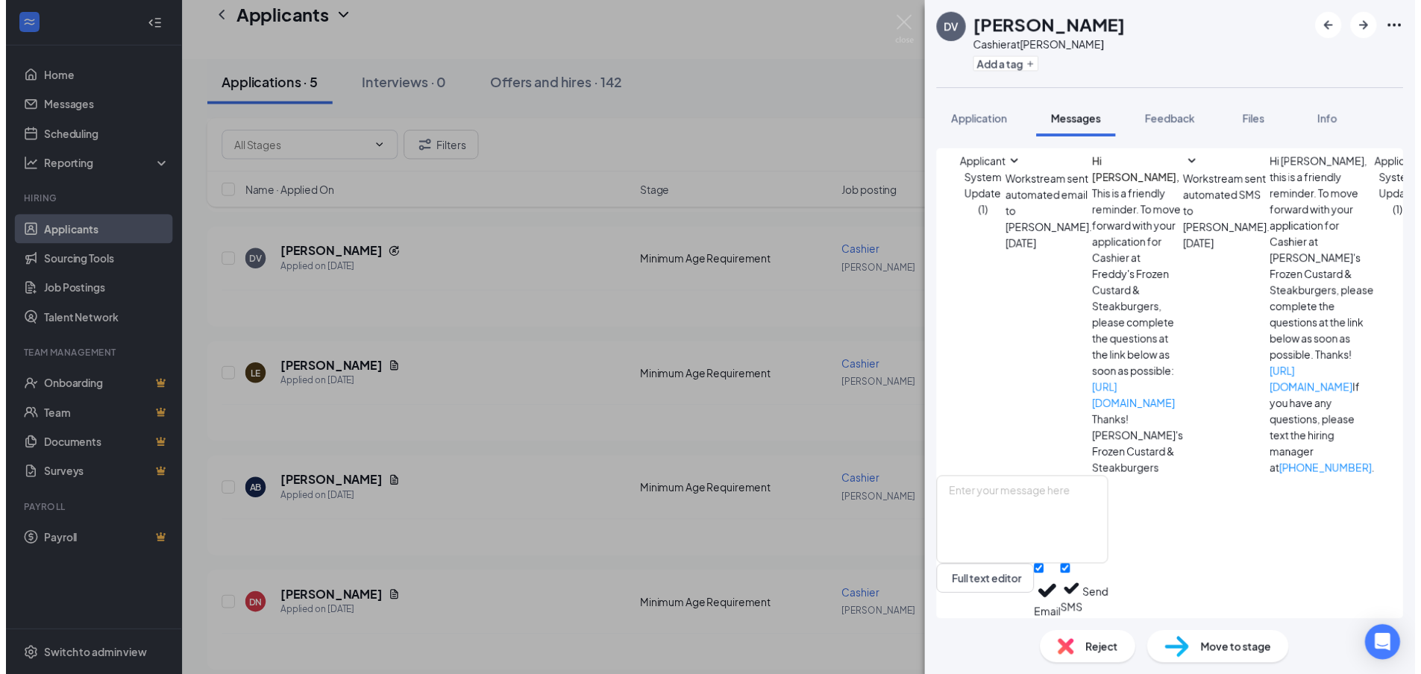
scroll to position [620, 0]
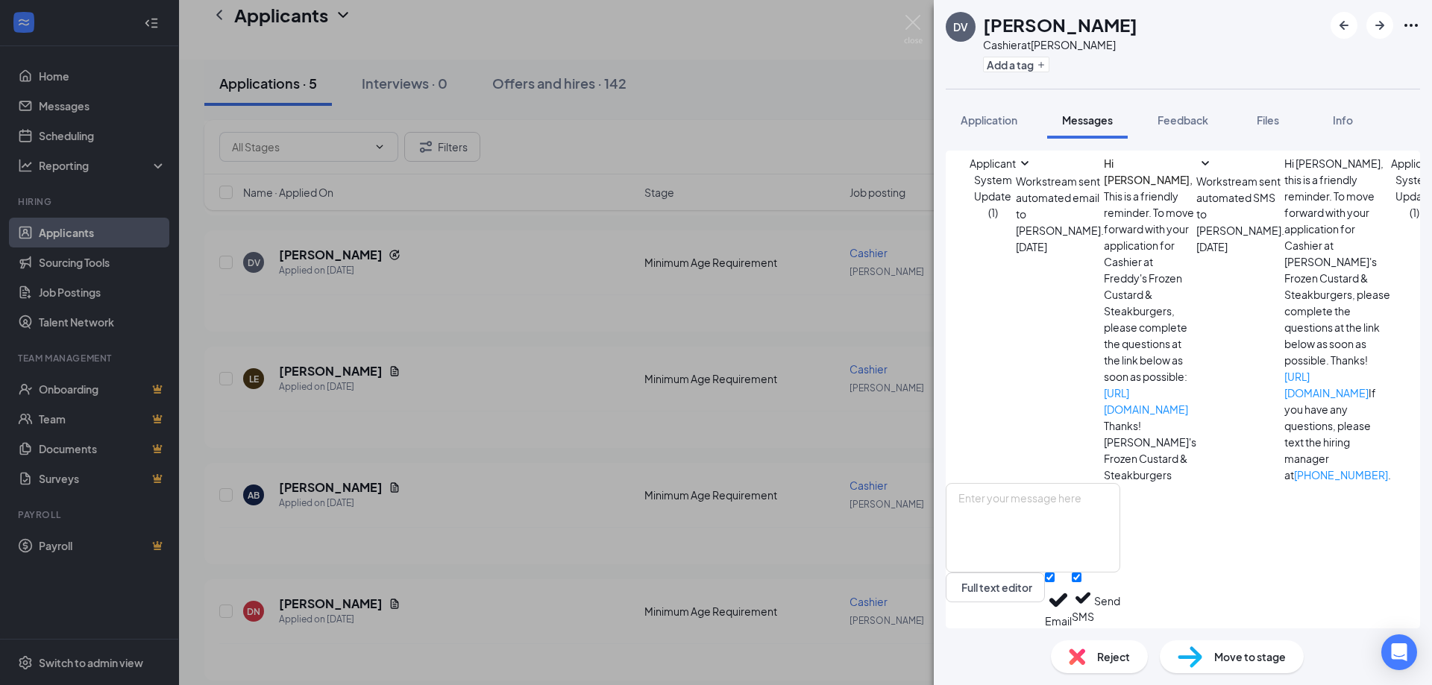
click at [1123, 664] on div "Reject" at bounding box center [1099, 657] width 97 height 33
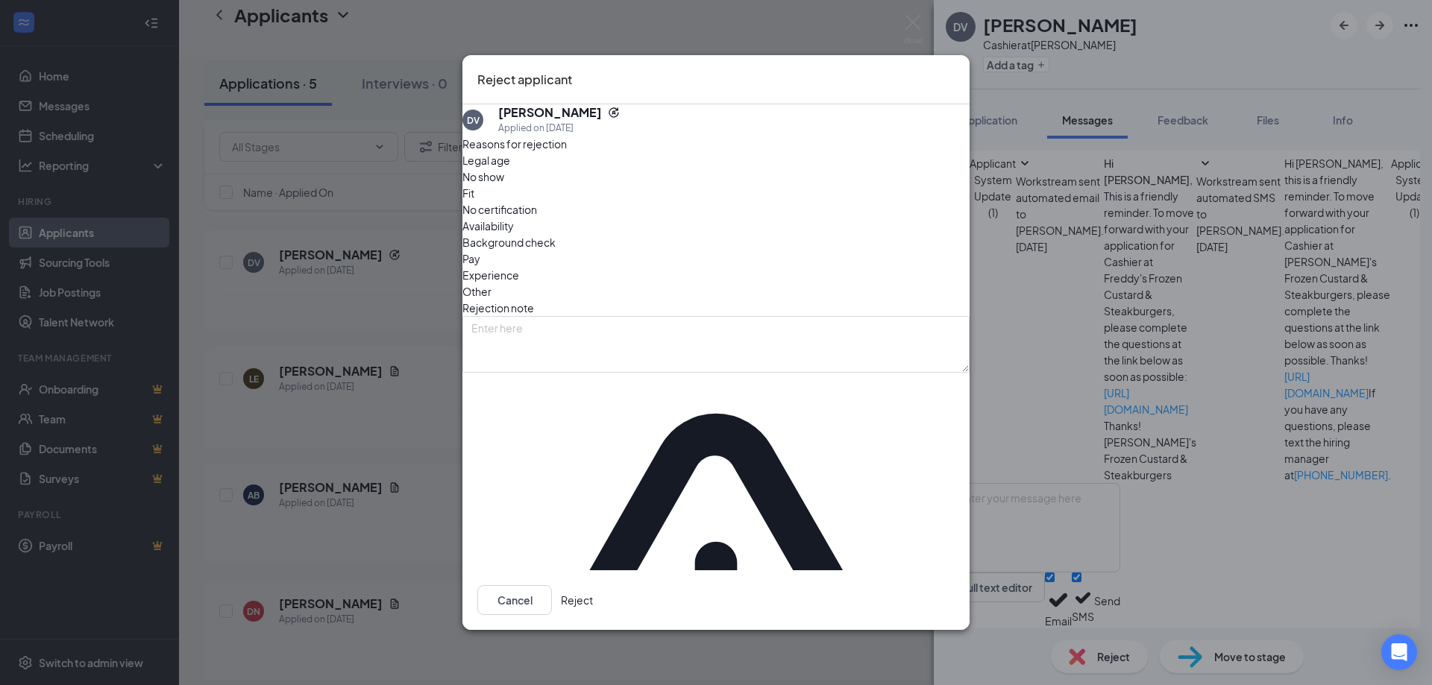
click at [491, 283] on span "Other" at bounding box center [476, 291] width 29 height 16
click at [552, 372] on textarea at bounding box center [715, 344] width 507 height 57
type textarea "Already rehired."
click at [593, 585] on button "Reject" at bounding box center [577, 600] width 32 height 30
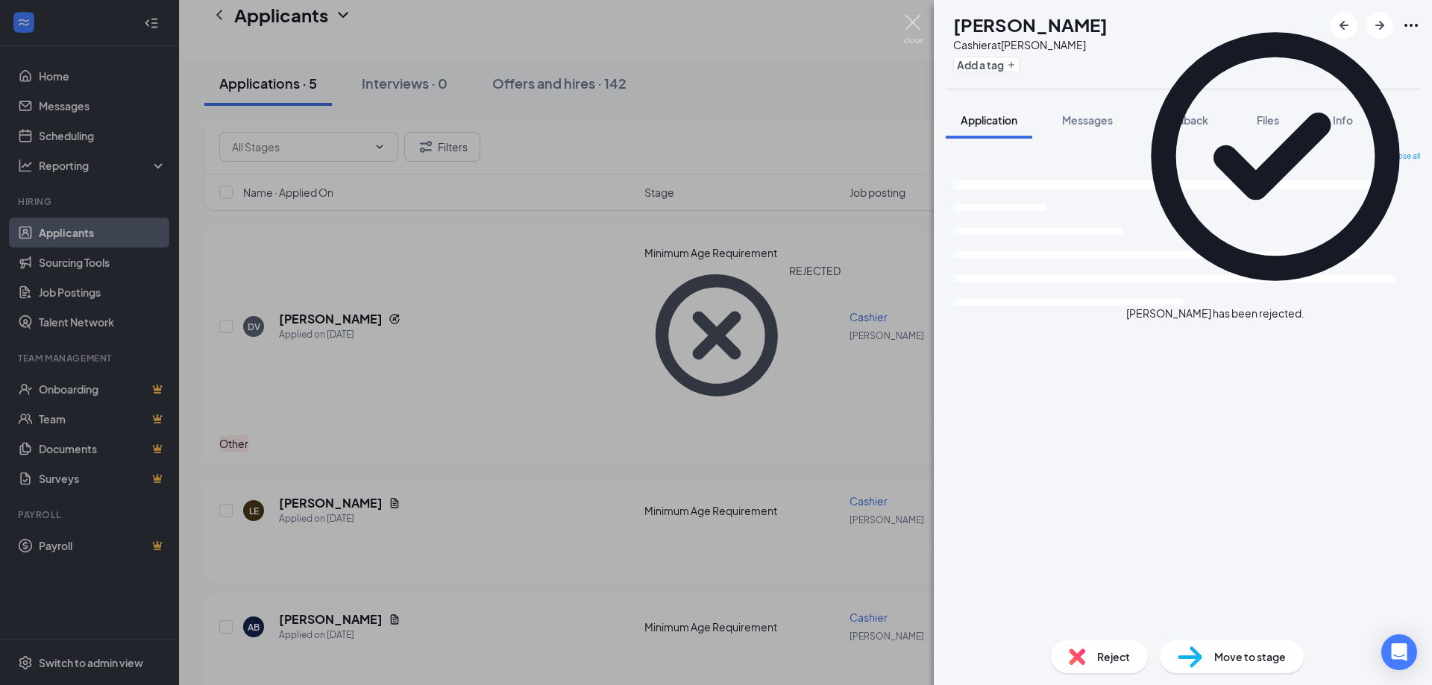
drag, startPoint x: 912, startPoint y: 21, endPoint x: 1037, endPoint y: 523, distance: 518.0
click at [913, 21] on img at bounding box center [913, 29] width 19 height 29
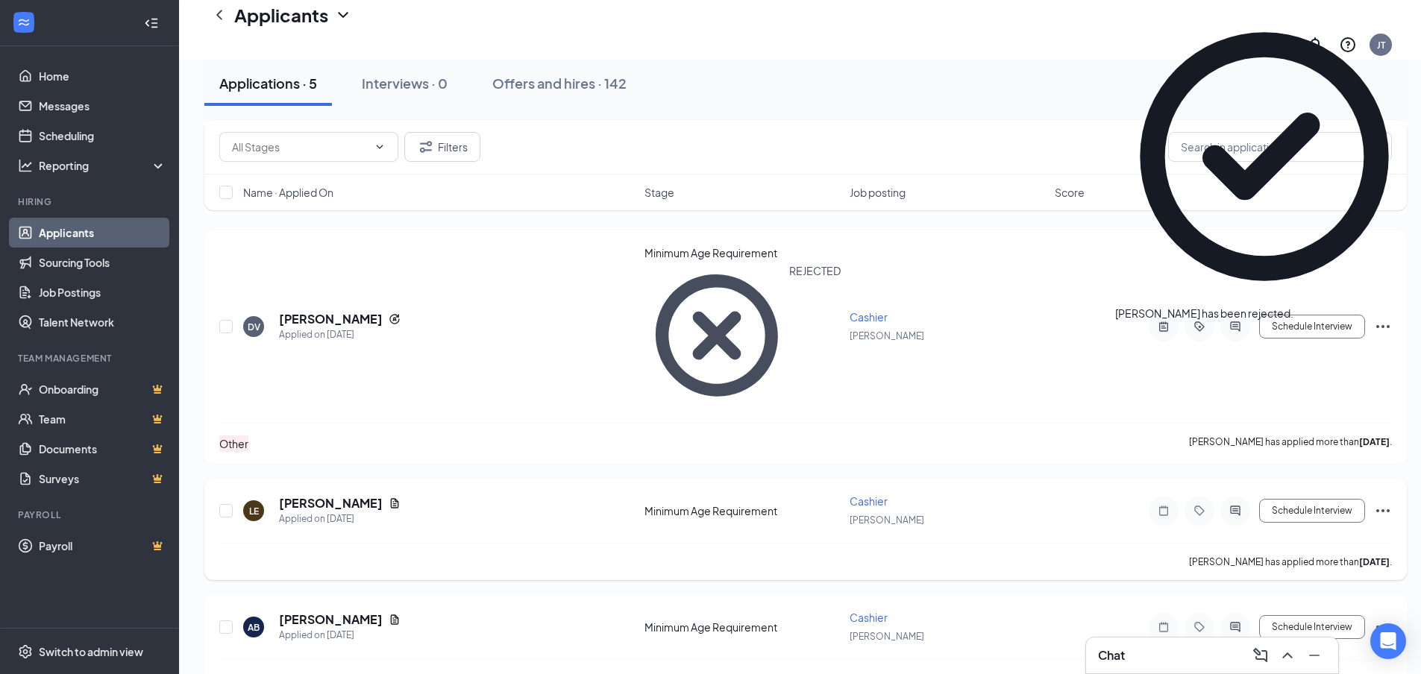
scroll to position [83, 0]
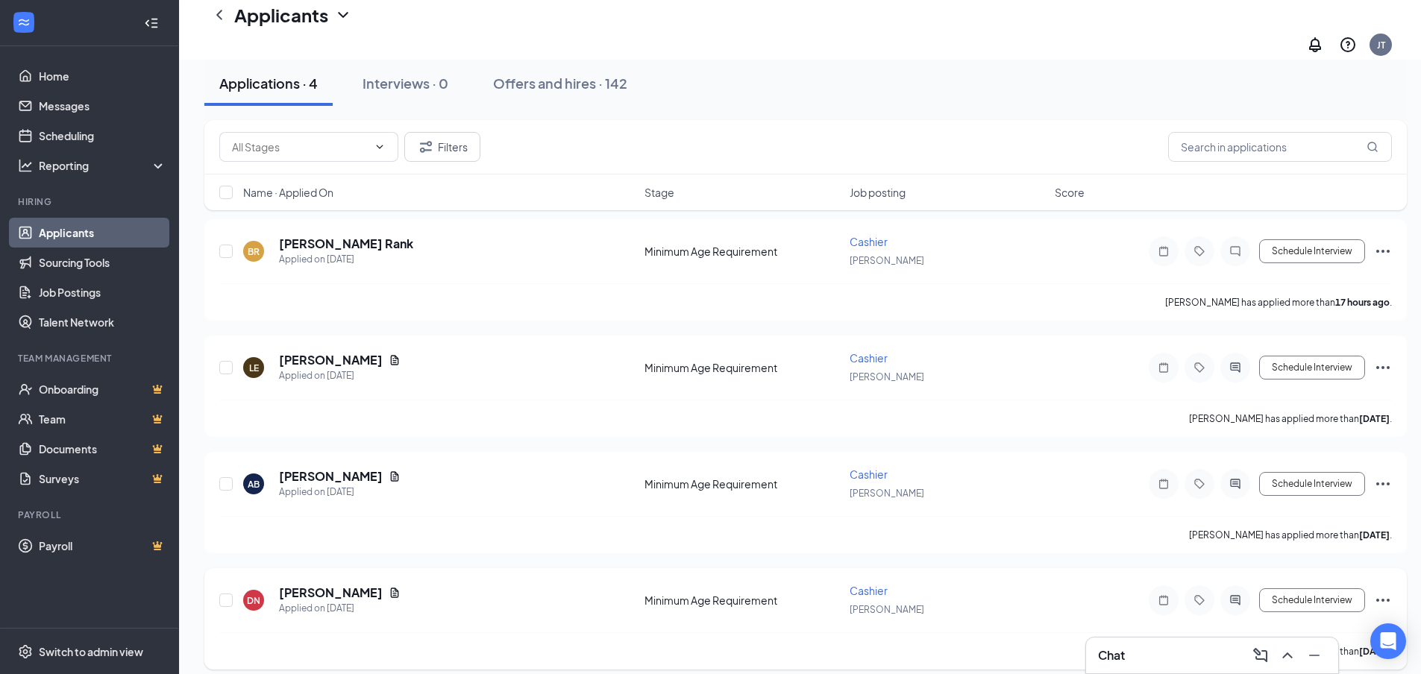
click at [311, 585] on h5 "[PERSON_NAME]" at bounding box center [331, 593] width 104 height 16
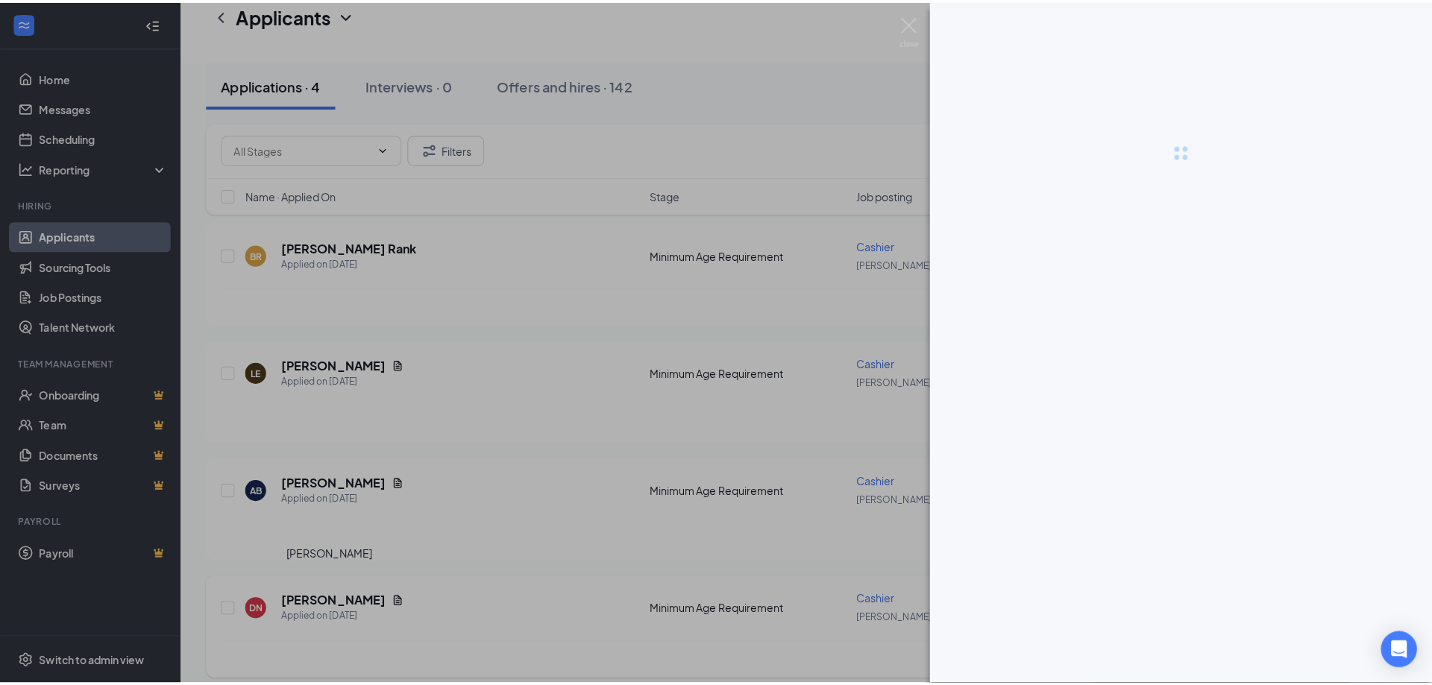
scroll to position [72, 0]
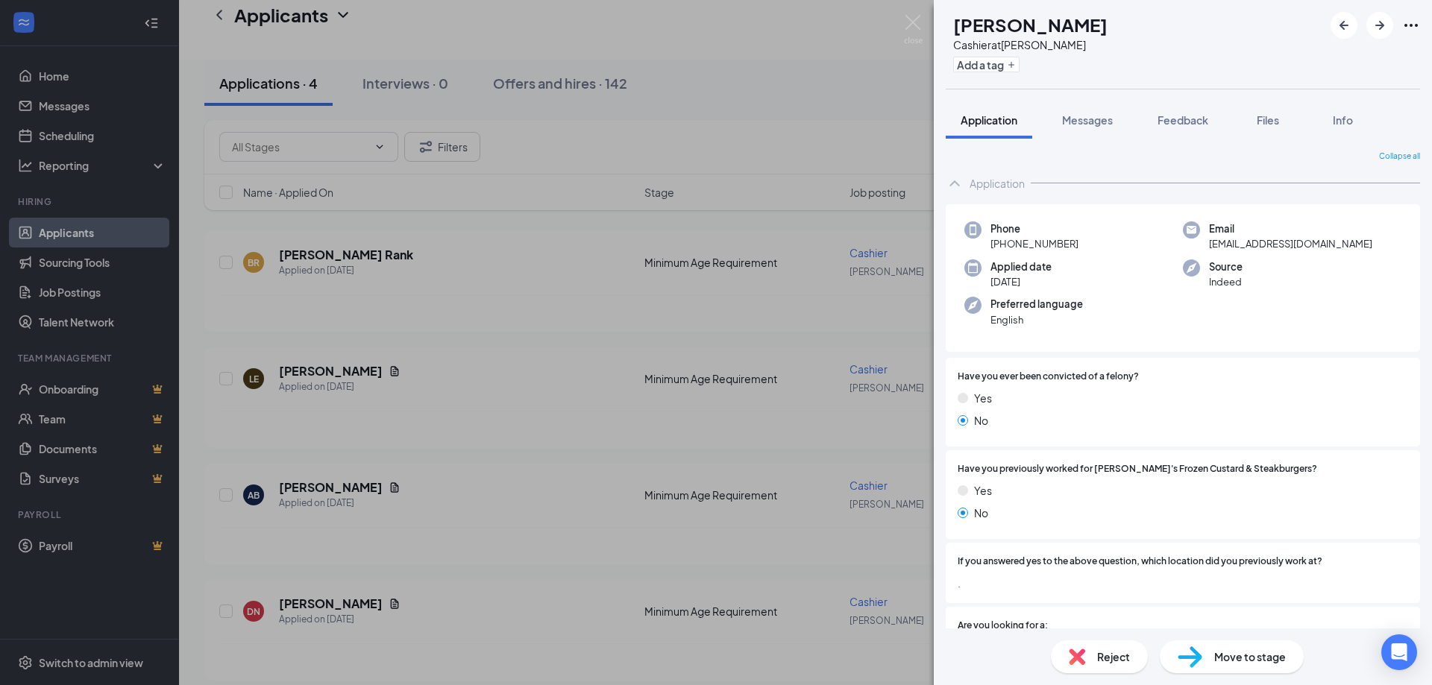
click at [1094, 659] on div "Reject" at bounding box center [1099, 657] width 97 height 33
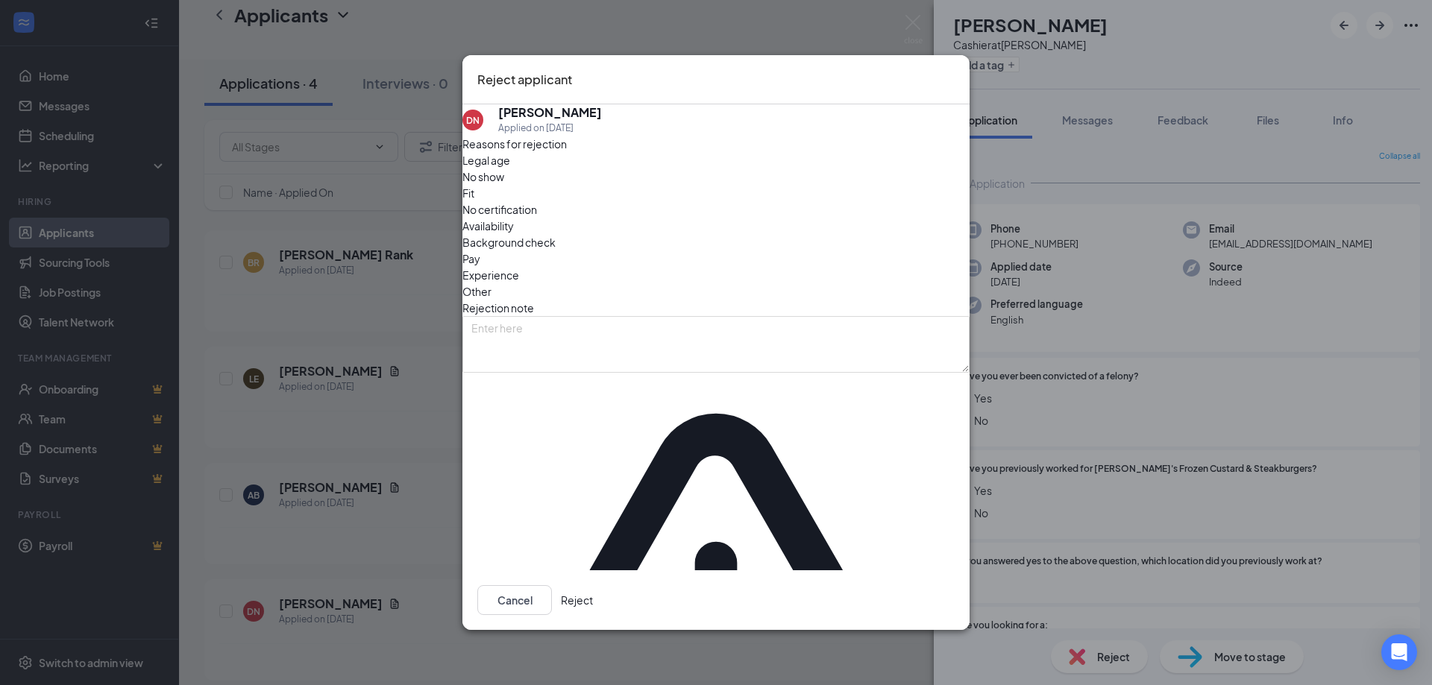
click at [593, 585] on button "Reject" at bounding box center [577, 600] width 32 height 30
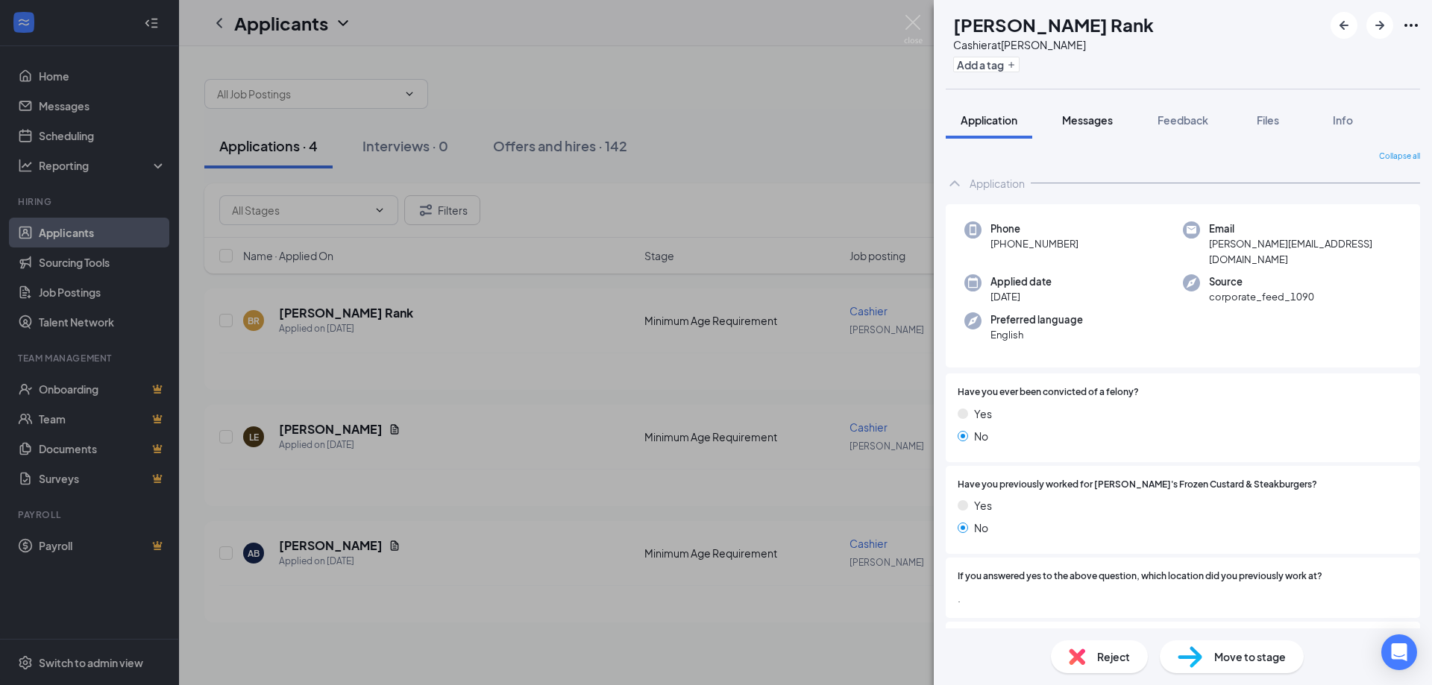
click at [1113, 121] on span "Messages" at bounding box center [1087, 119] width 51 height 13
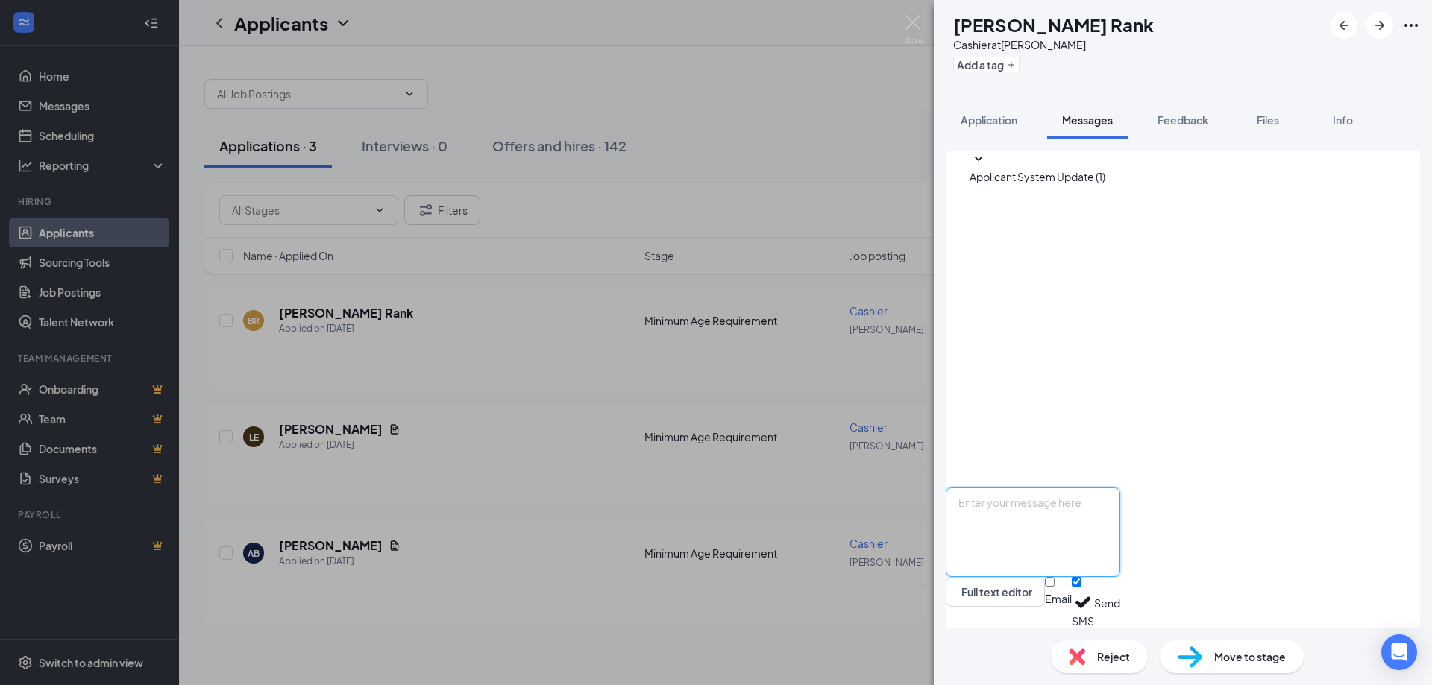
click at [1120, 534] on textarea at bounding box center [1033, 532] width 174 height 89
type textarea "Good morning Bennet. We are currently all filled up. This changes fast sometime…"
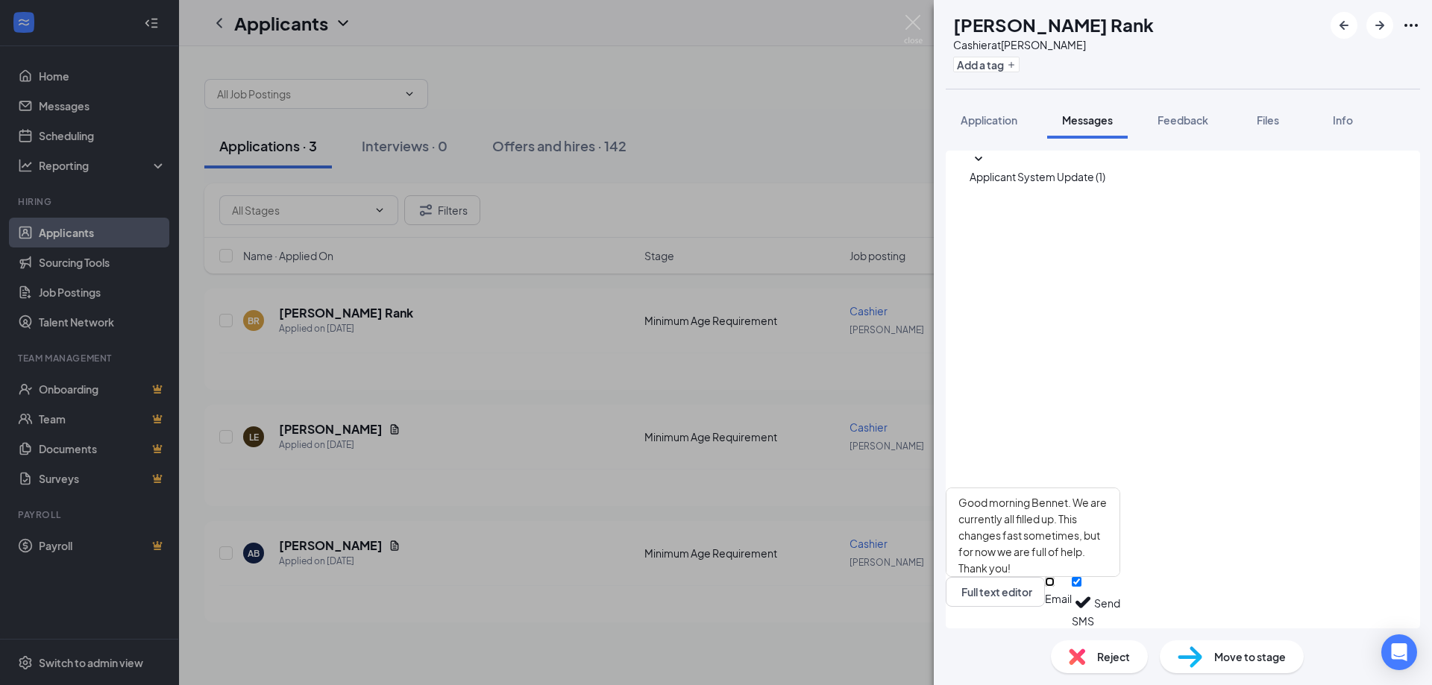
click at [1054, 587] on input "Email" at bounding box center [1050, 582] width 10 height 10
checkbox input "true"
click at [1120, 591] on button "Send" at bounding box center [1107, 601] width 26 height 56
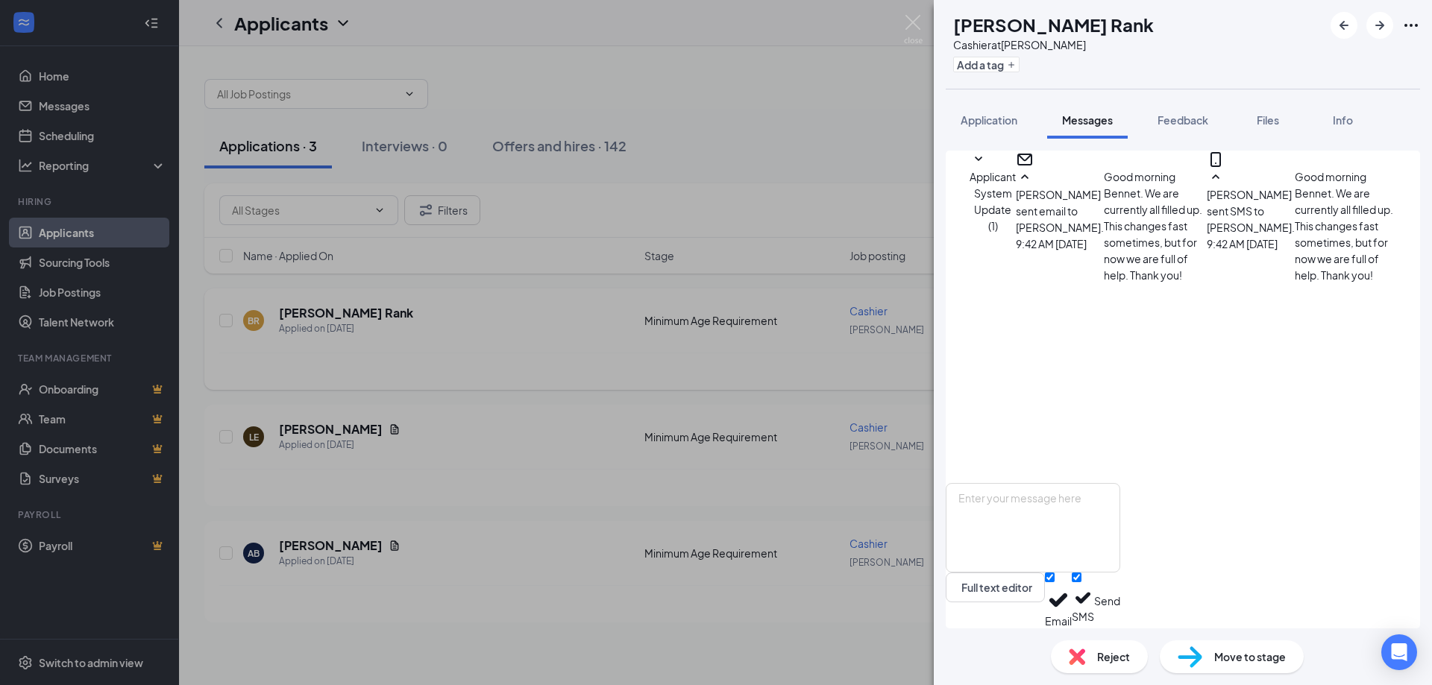
click at [911, 25] on img at bounding box center [913, 29] width 19 height 29
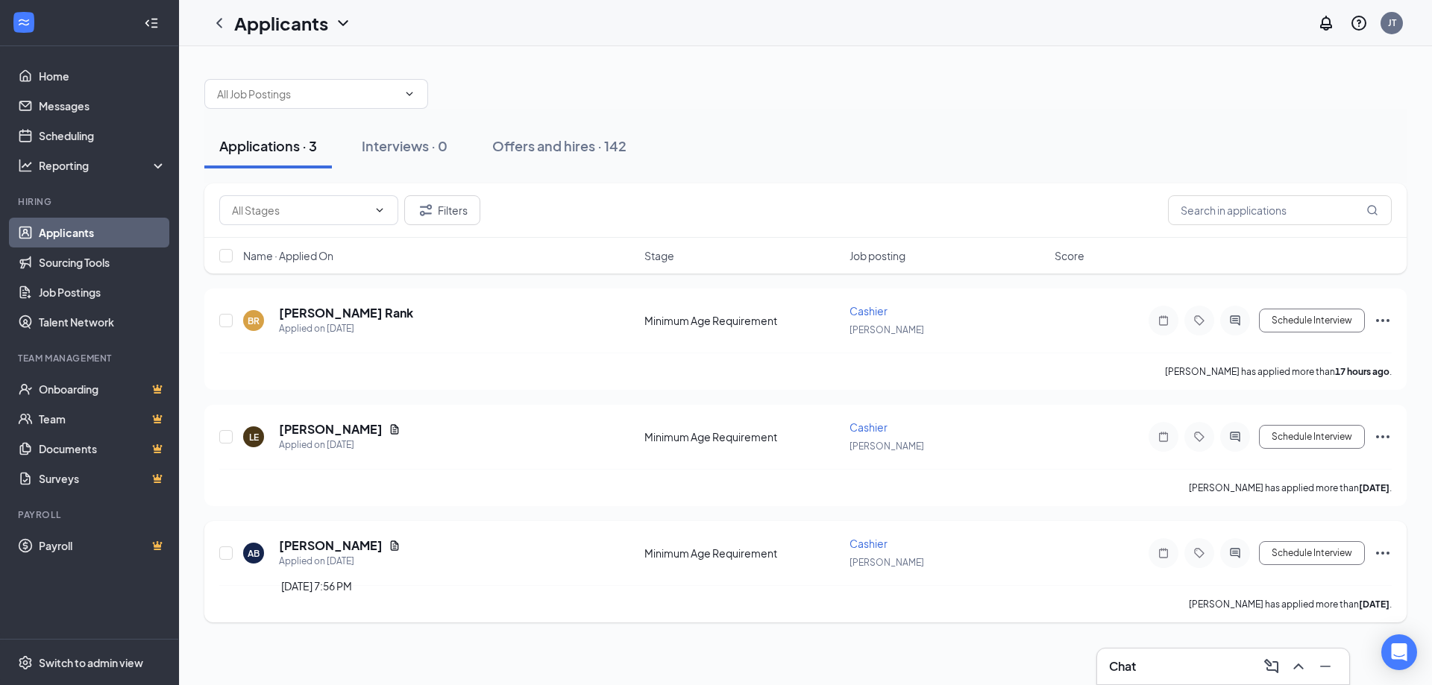
click at [339, 540] on h5 "[PERSON_NAME]" at bounding box center [331, 546] width 104 height 16
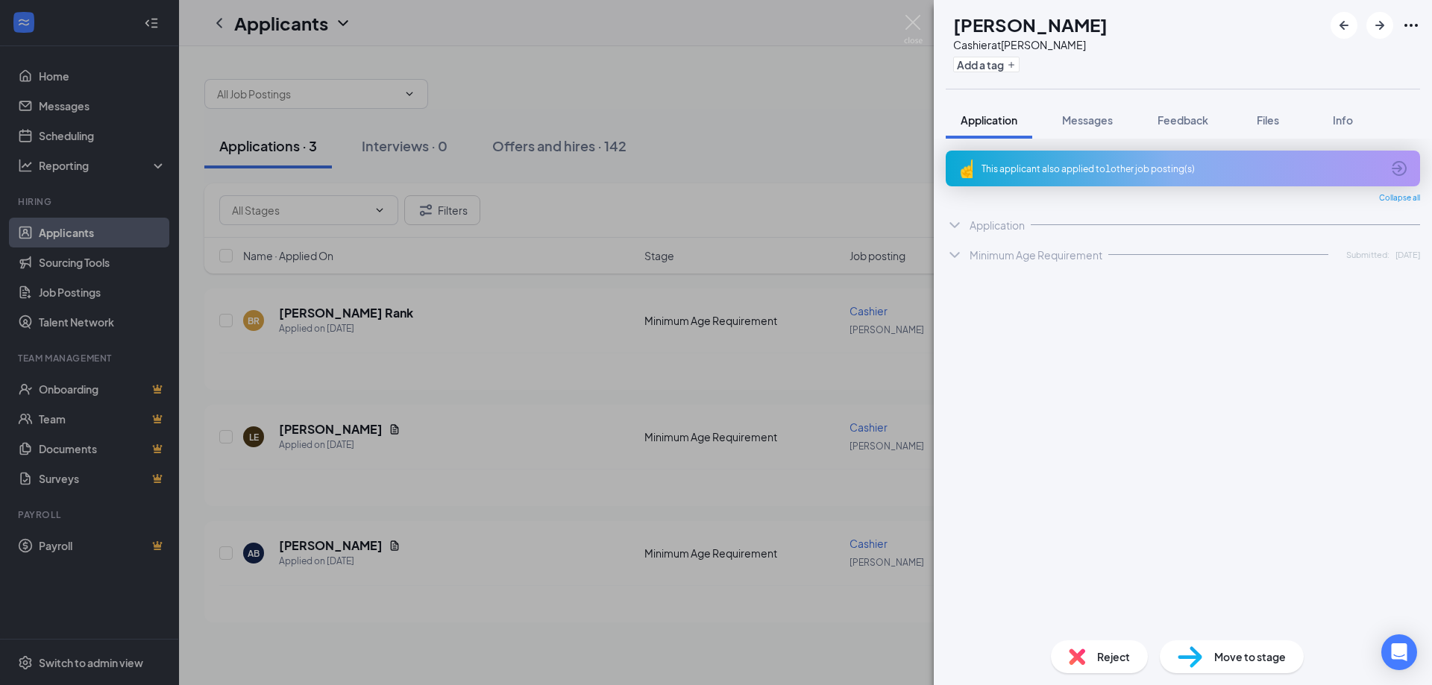
click at [1078, 667] on div "Reject" at bounding box center [1099, 657] width 97 height 33
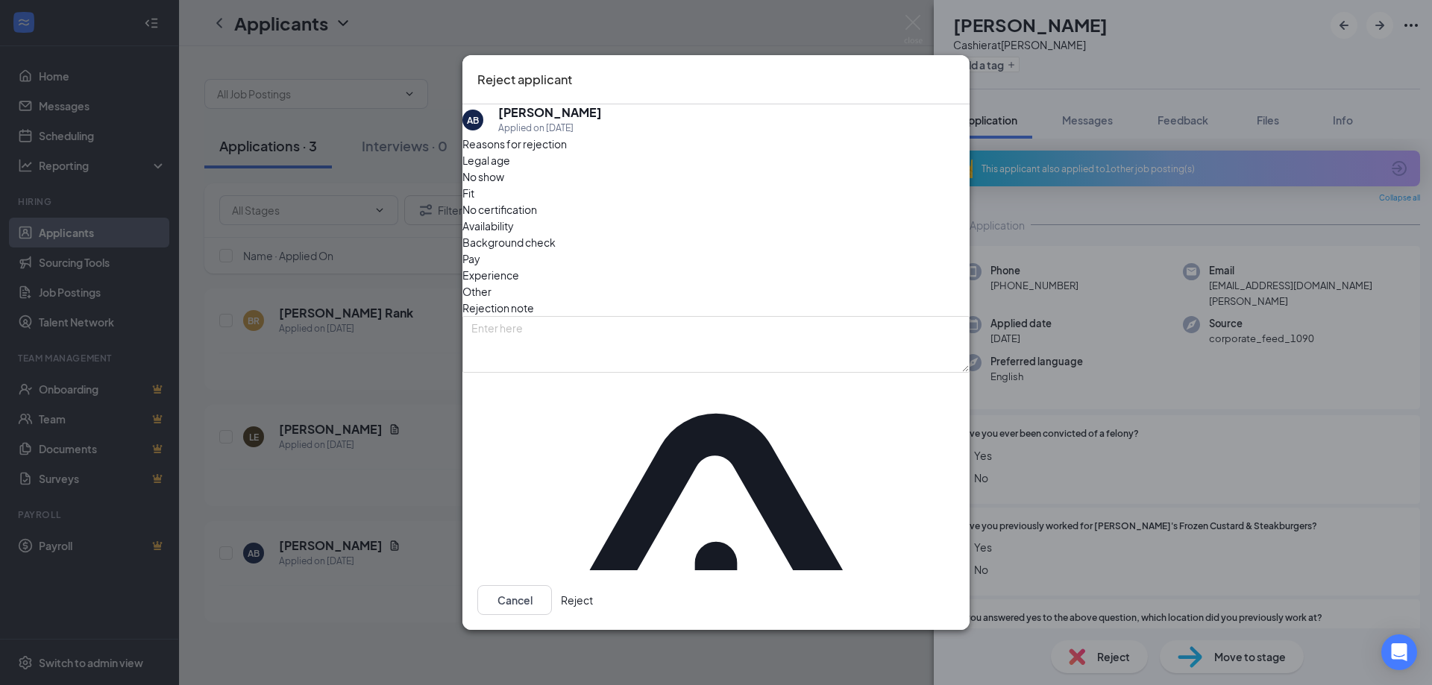
click at [491, 286] on span "Other" at bounding box center [476, 291] width 29 height 16
click at [623, 364] on textarea at bounding box center [715, 344] width 507 height 57
type textarea "No room"
click at [593, 585] on button "Reject" at bounding box center [577, 600] width 32 height 30
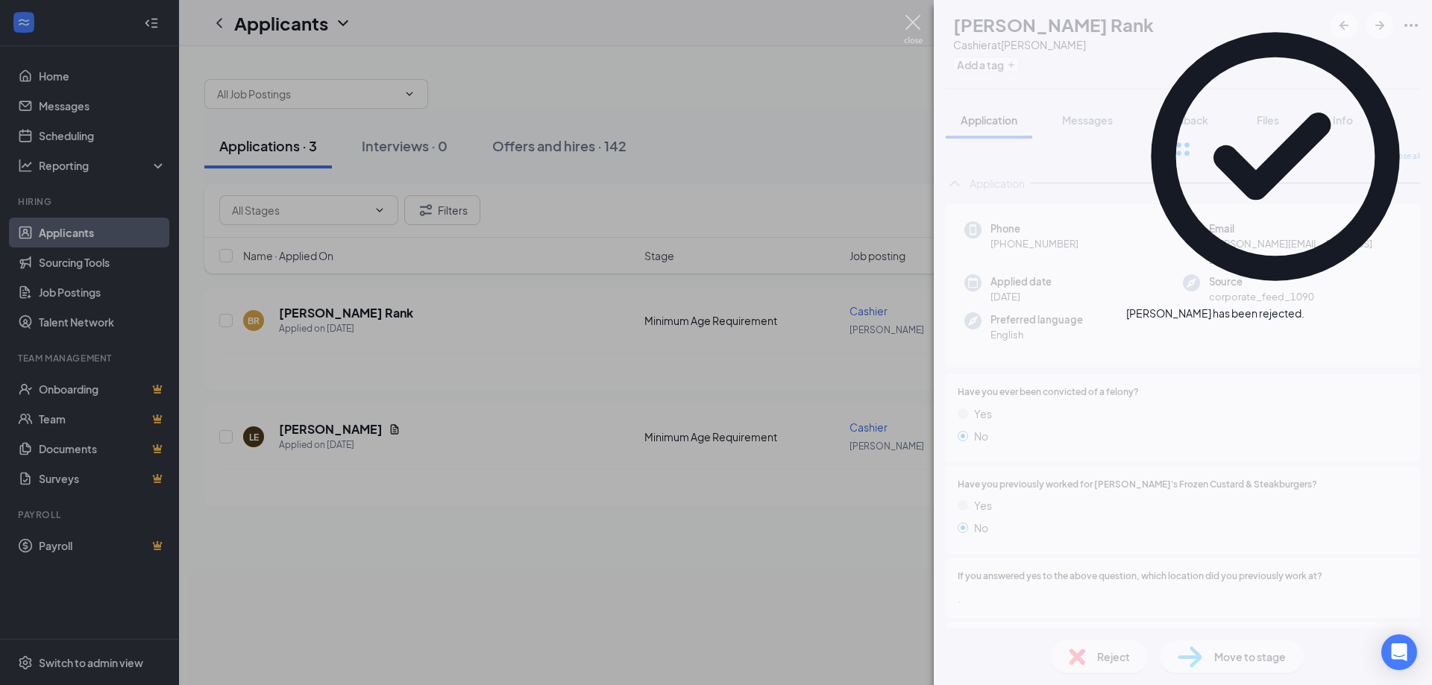
click at [915, 19] on img at bounding box center [913, 29] width 19 height 29
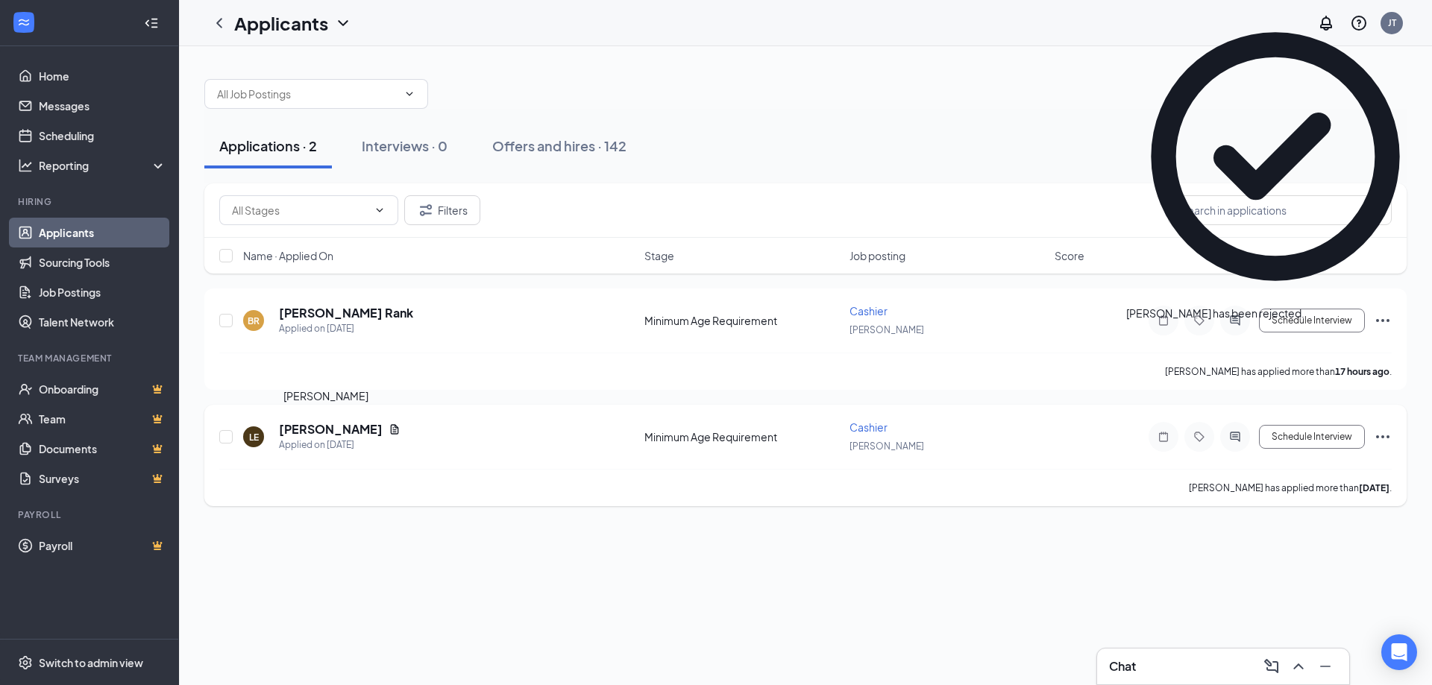
drag, startPoint x: 322, startPoint y: 436, endPoint x: 345, endPoint y: 443, distance: 23.4
click at [322, 437] on h5 "[PERSON_NAME]" at bounding box center [331, 429] width 104 height 16
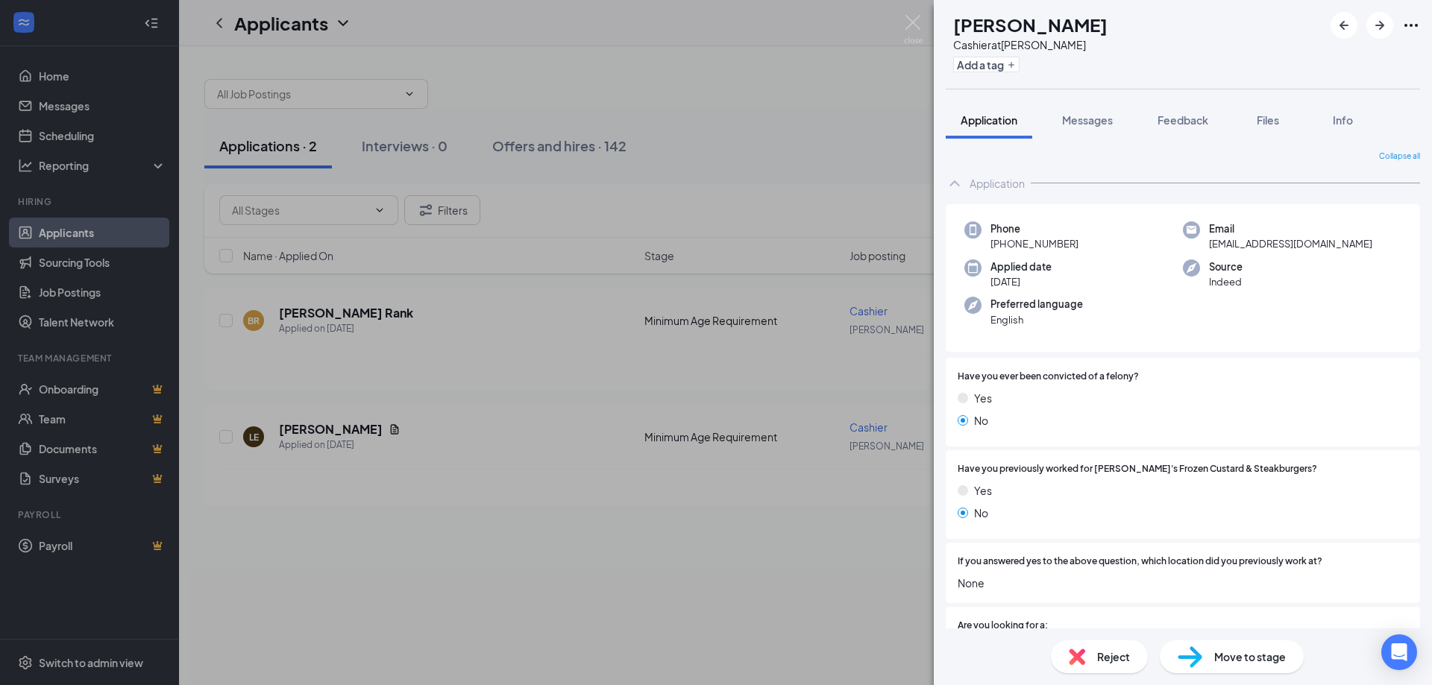
click at [1113, 658] on span "Reject" at bounding box center [1113, 657] width 33 height 16
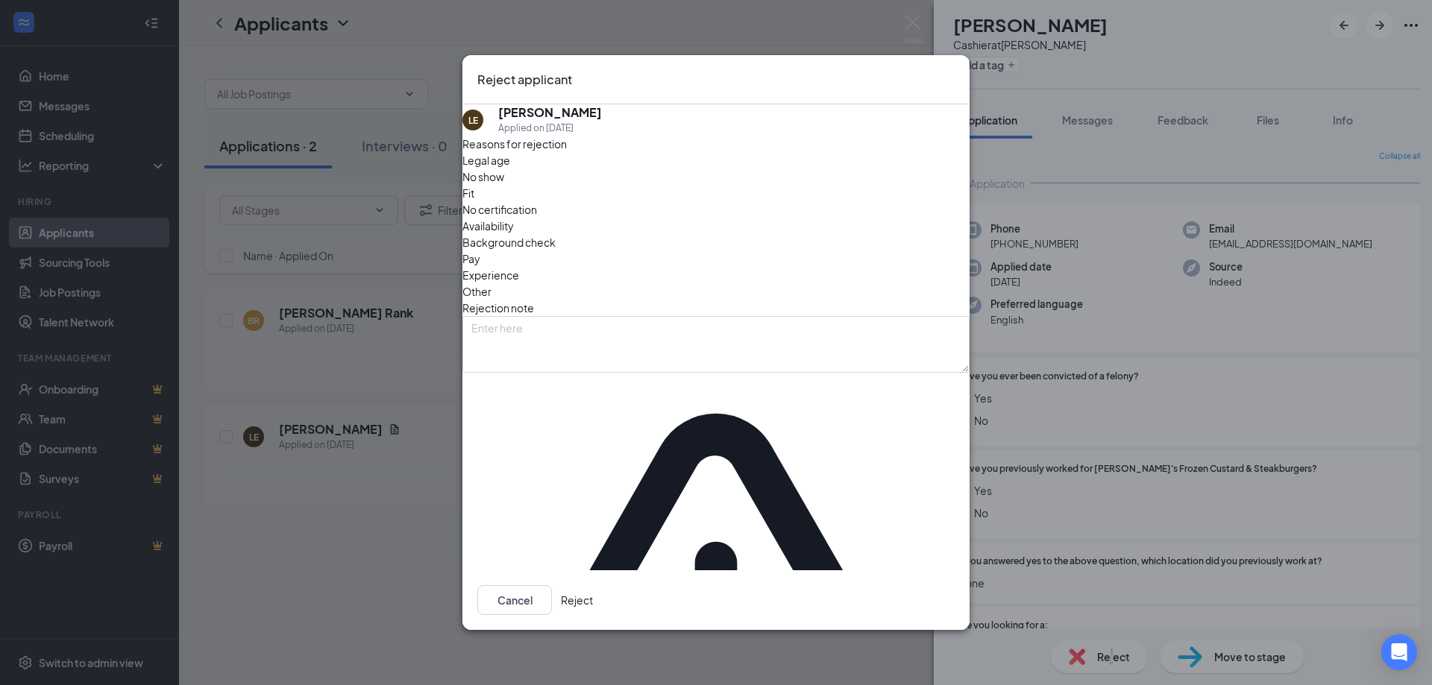
drag, startPoint x: 921, startPoint y: 554, endPoint x: 926, endPoint y: 570, distance: 16.5
click at [593, 585] on button "Reject" at bounding box center [577, 600] width 32 height 30
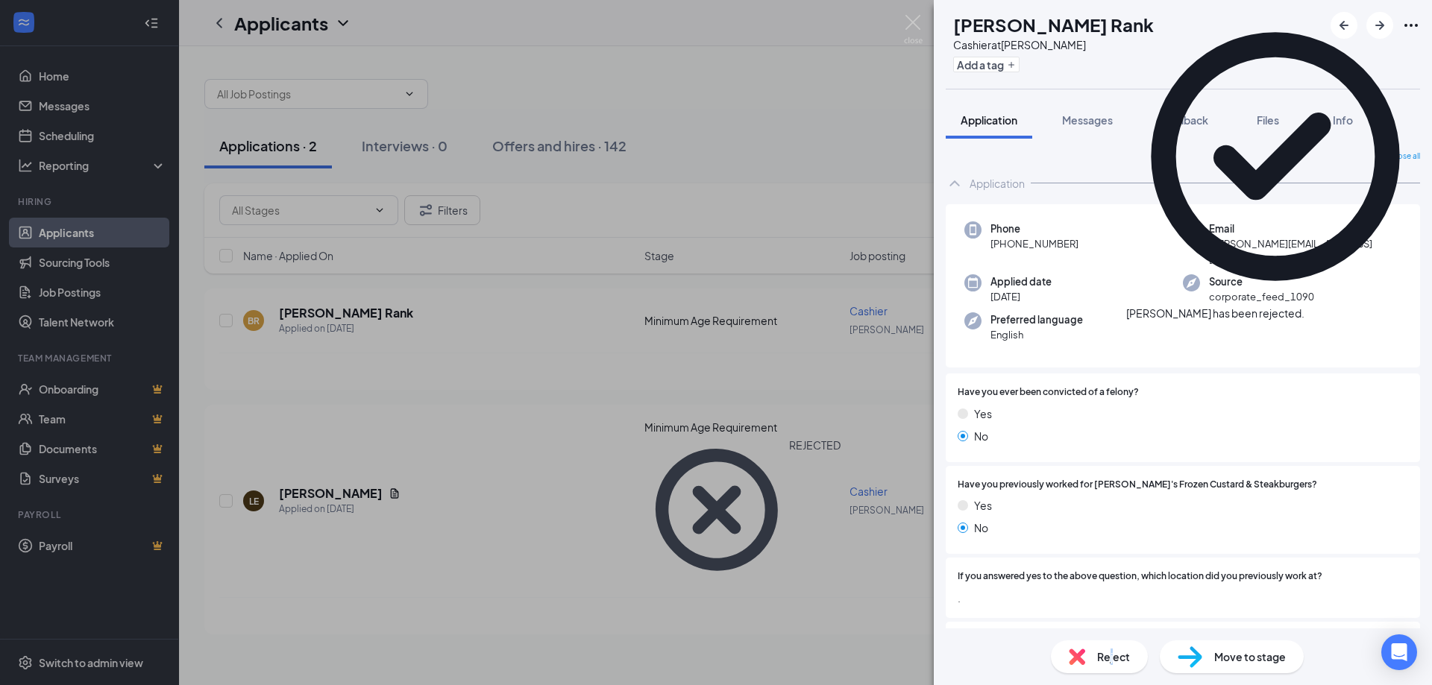
click at [1074, 653] on img at bounding box center [1077, 657] width 16 height 16
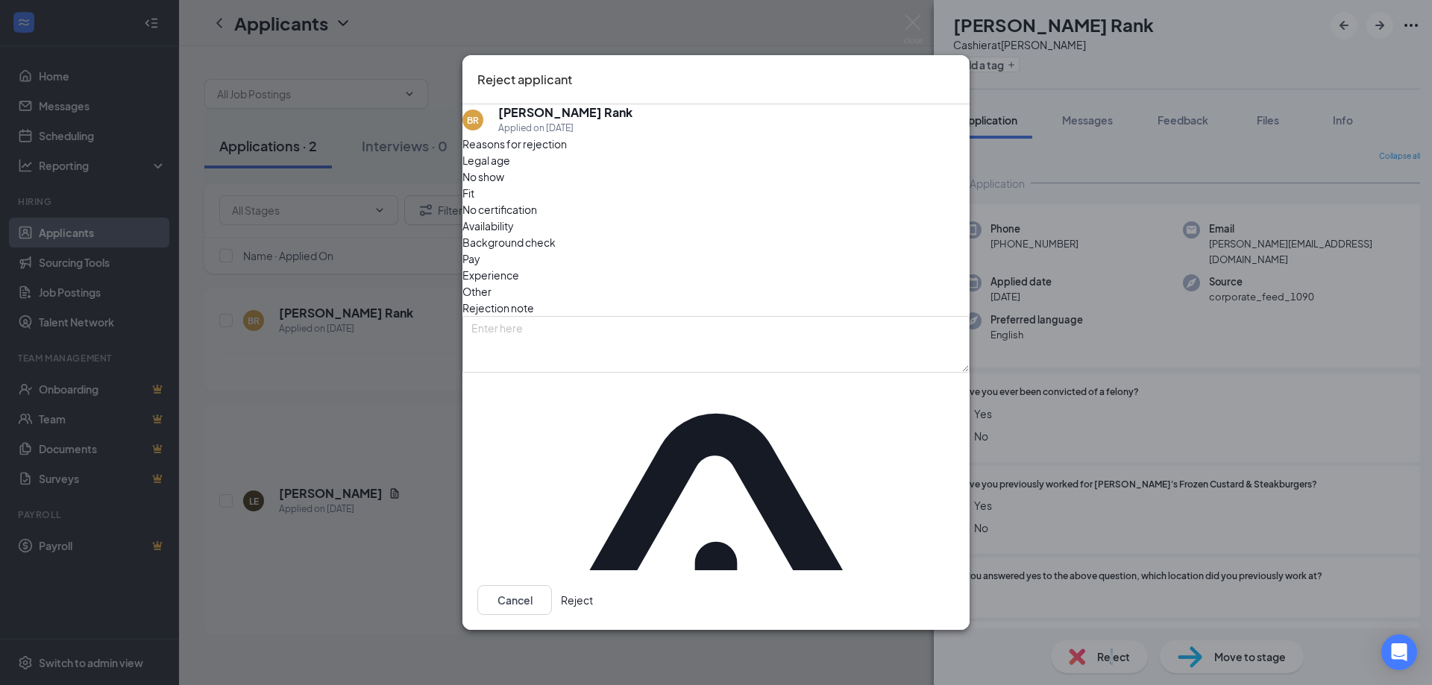
click at [593, 585] on button "Reject" at bounding box center [577, 600] width 32 height 30
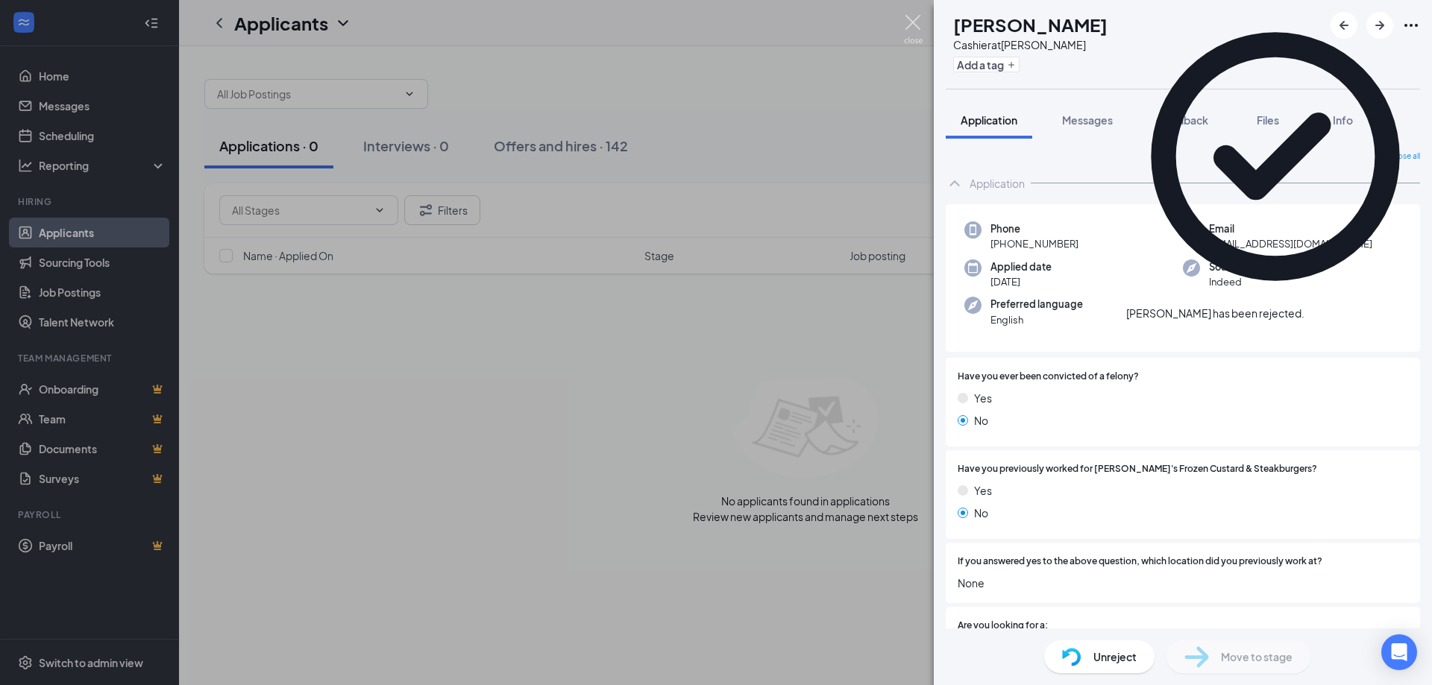
click at [912, 24] on img at bounding box center [913, 29] width 19 height 29
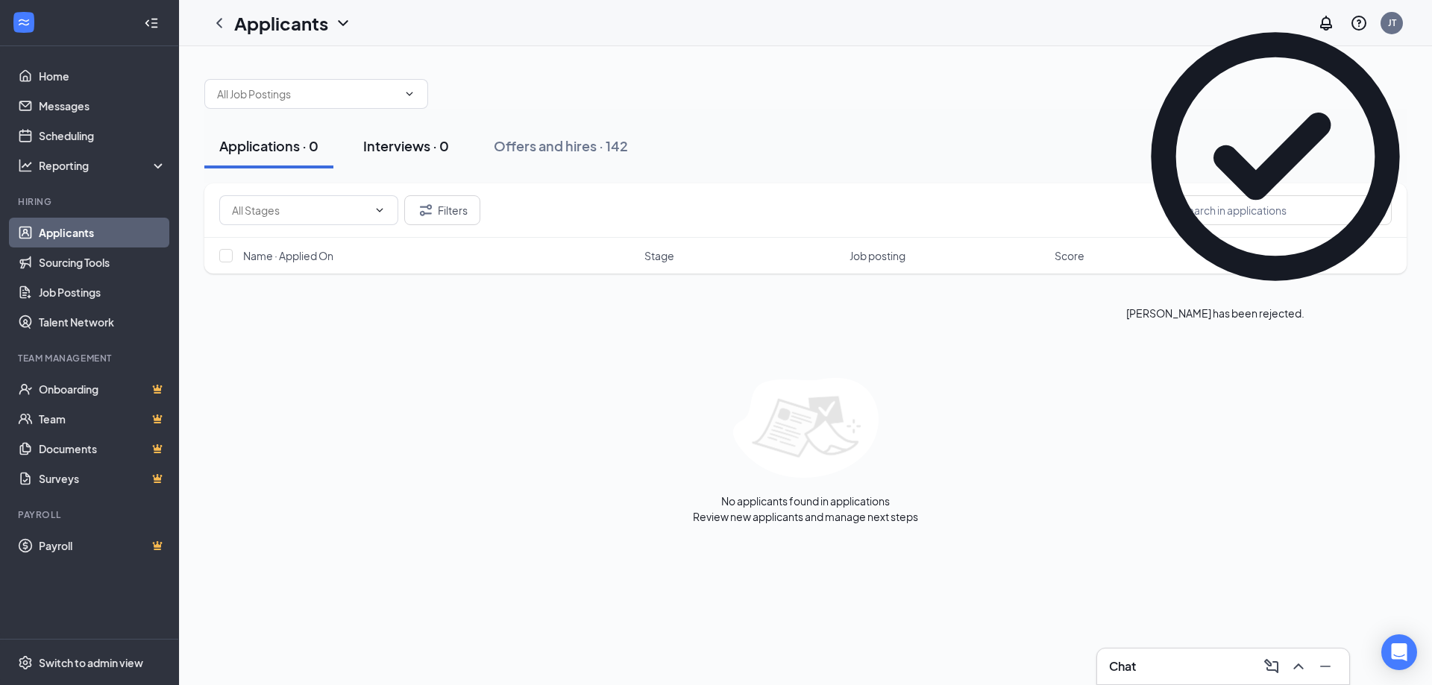
click at [400, 136] on div "Interviews · 0" at bounding box center [406, 145] width 86 height 19
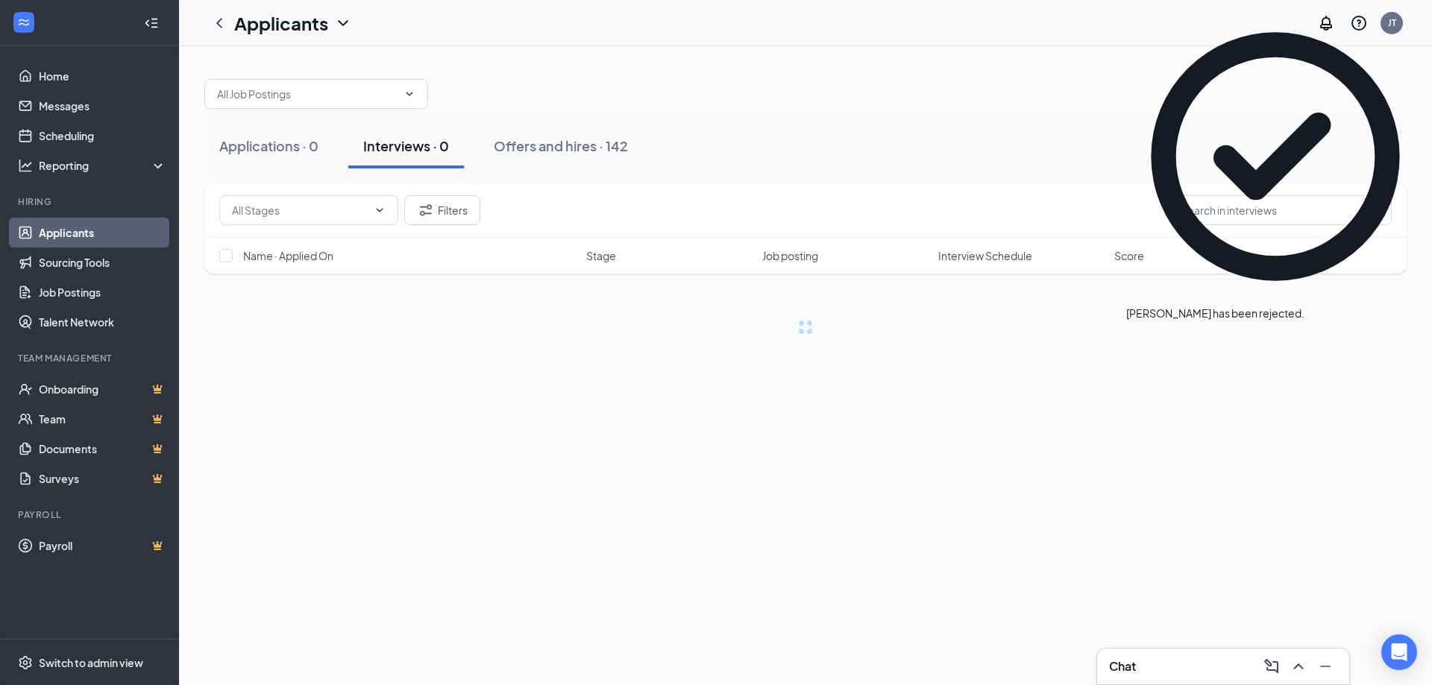
drag, startPoint x: 411, startPoint y: 143, endPoint x: 421, endPoint y: 153, distance: 13.7
click at [411, 144] on div "Interviews · 0" at bounding box center [406, 145] width 86 height 19
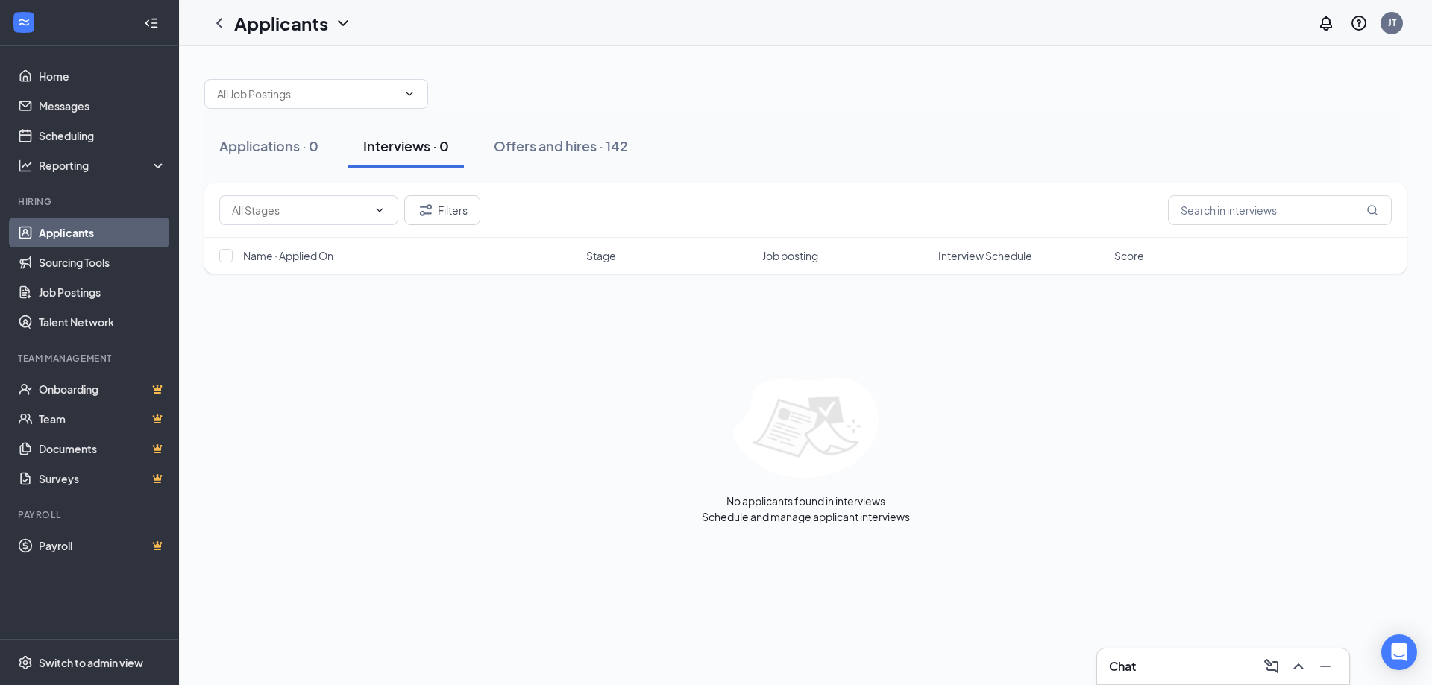
click at [928, 142] on div "Applications · 0 Interviews · 0 Offers and hires · 142" at bounding box center [805, 146] width 1202 height 45
